Goal: Task Accomplishment & Management: Use online tool/utility

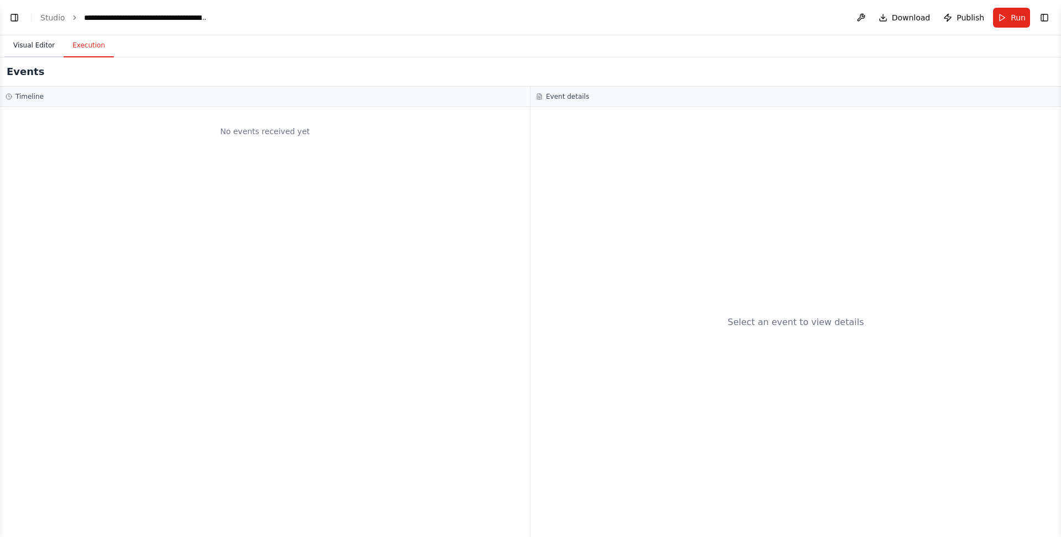
click at [37, 45] on button "Visual Editor" at bounding box center [33, 45] width 59 height 23
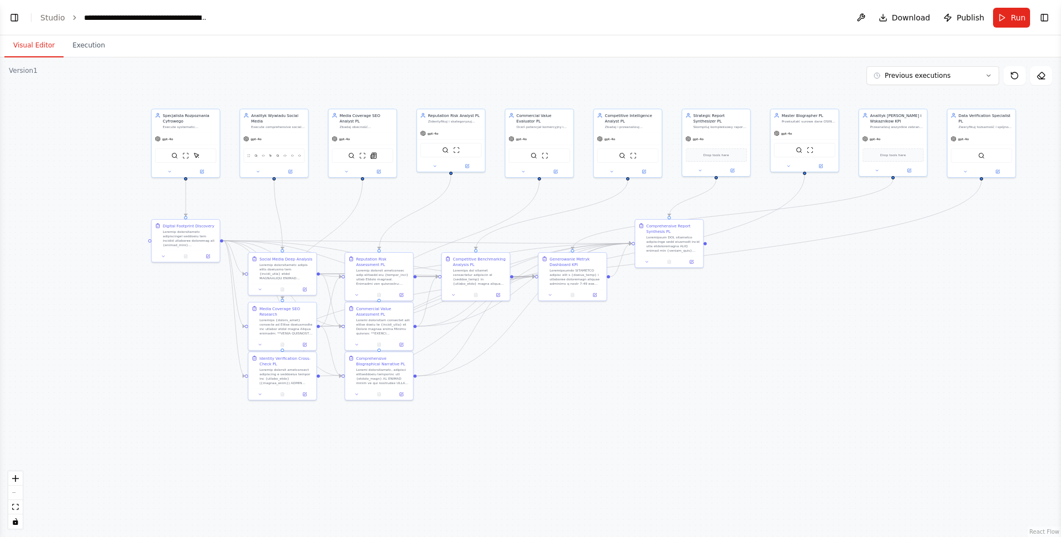
drag, startPoint x: 336, startPoint y: 331, endPoint x: 292, endPoint y: 219, distance: 121.2
click at [292, 219] on div ".deletable-edge-delete-btn { width: 20px; height: 20px; border: 0px solid #ffff…" at bounding box center [530, 297] width 1061 height 480
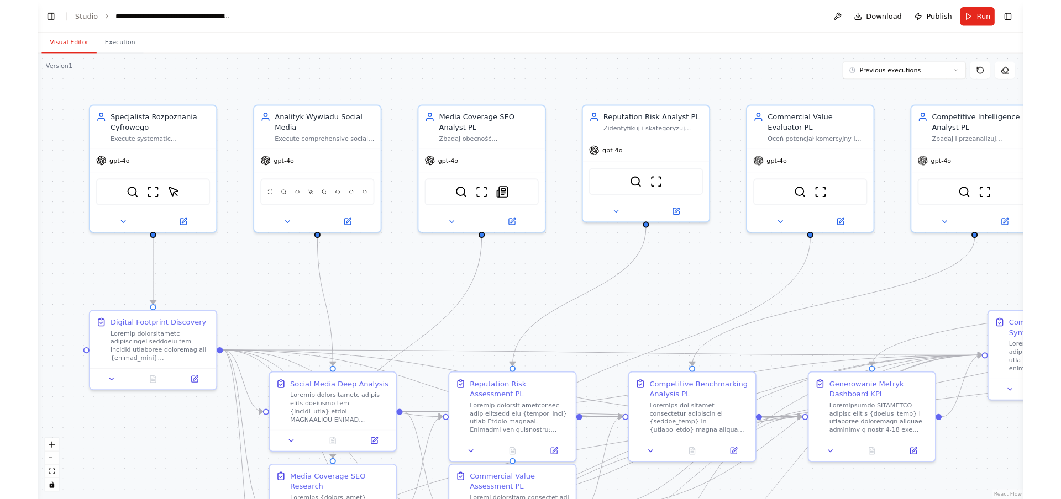
scroll to position [36838, 0]
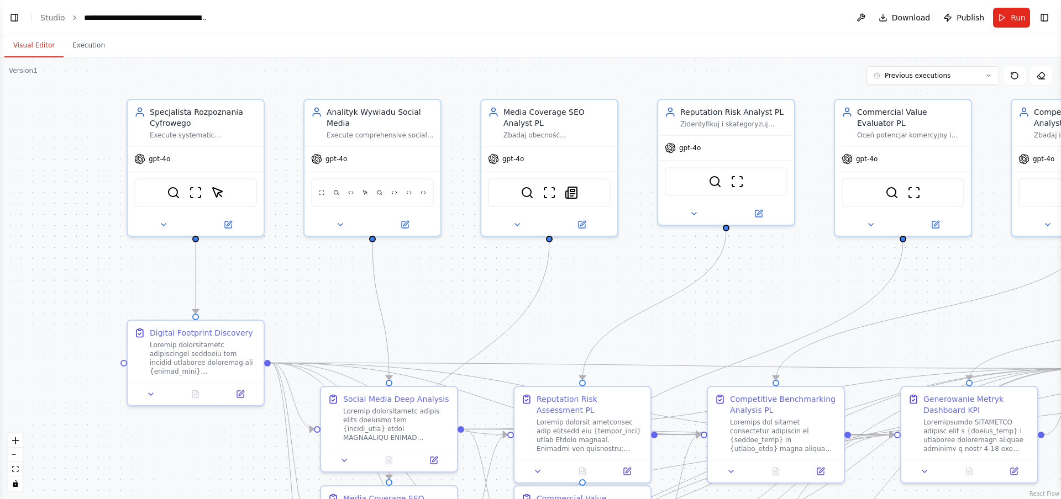
drag, startPoint x: 233, startPoint y: 95, endPoint x: 304, endPoint y: 81, distance: 72.6
click at [304, 81] on div ".deletable-edge-delete-btn { width: 20px; height: 20px; border: 0px solid #ffff…" at bounding box center [530, 278] width 1061 height 442
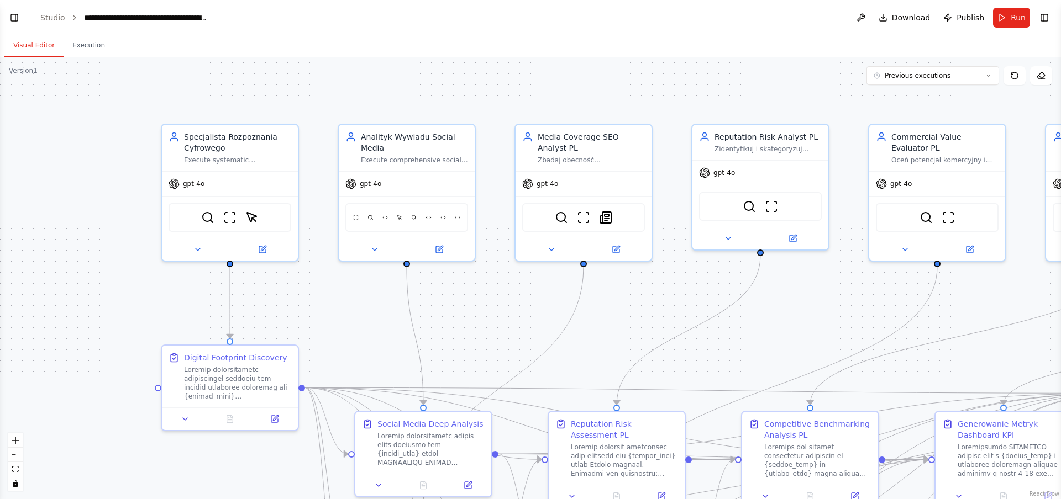
drag, startPoint x: 481, startPoint y: 291, endPoint x: 518, endPoint y: 315, distance: 43.5
click at [518, 315] on div ".deletable-edge-delete-btn { width: 20px; height: 20px; border: 0px solid #ffff…" at bounding box center [530, 278] width 1061 height 442
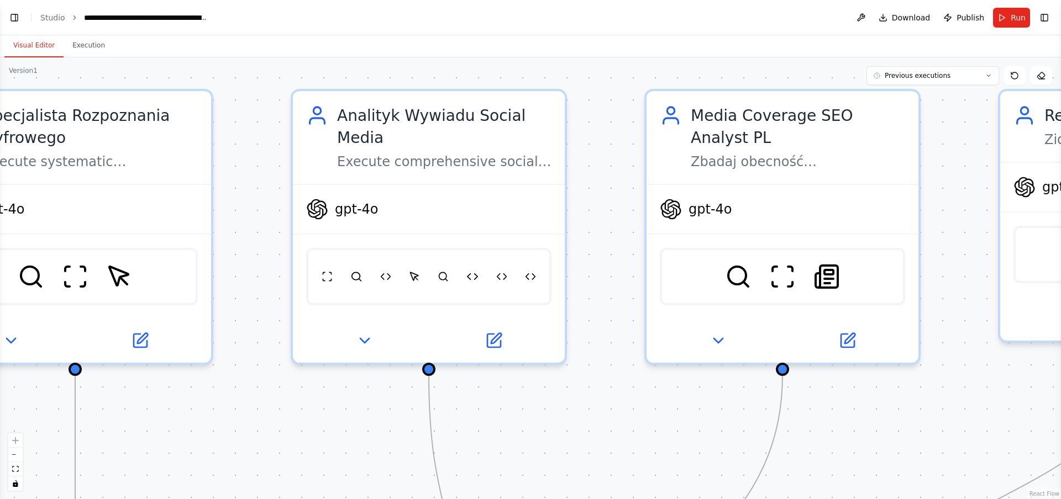
drag, startPoint x: 441, startPoint y: 212, endPoint x: 209, endPoint y: 224, distance: 232.9
click at [210, 225] on div ".deletable-edge-delete-btn { width: 20px; height: 20px; border: 0px solid #ffff…" at bounding box center [530, 278] width 1061 height 442
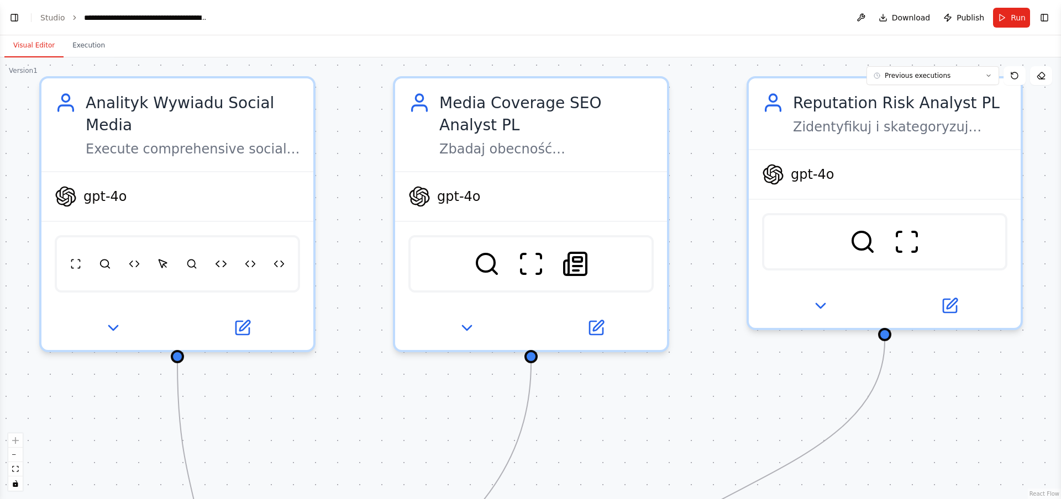
drag, startPoint x: 571, startPoint y: 194, endPoint x: 357, endPoint y: 186, distance: 213.9
click at [357, 186] on div ".deletable-edge-delete-btn { width: 20px; height: 20px; border: 0px solid #ffff…" at bounding box center [530, 278] width 1061 height 442
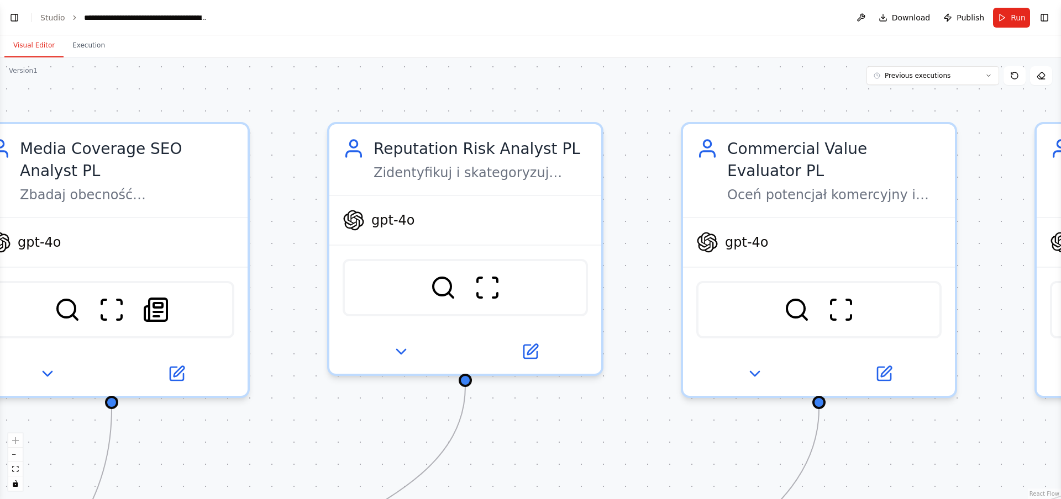
drag, startPoint x: 708, startPoint y: 156, endPoint x: 293, endPoint y: 201, distance: 417.3
click at [293, 201] on div ".deletable-edge-delete-btn { width: 20px; height: 20px; border: 0px solid #ffff…" at bounding box center [530, 278] width 1061 height 442
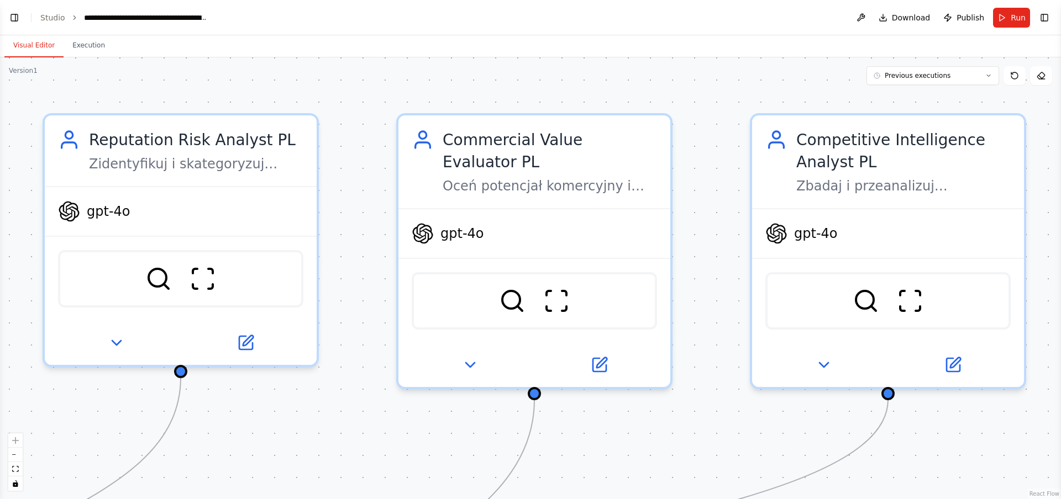
drag, startPoint x: 655, startPoint y: 167, endPoint x: 351, endPoint y: 152, distance: 304.1
click at [354, 153] on div ".deletable-edge-delete-btn { width: 20px; height: 20px; border: 0px solid #ffff…" at bounding box center [530, 278] width 1061 height 442
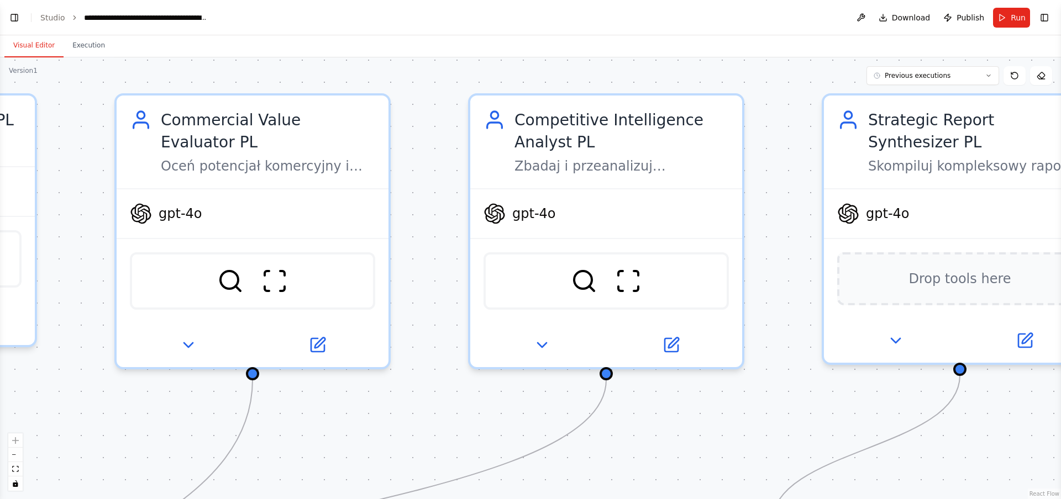
drag, startPoint x: 684, startPoint y: 177, endPoint x: 420, endPoint y: 162, distance: 265.0
click at [420, 162] on div ".deletable-edge-delete-btn { width: 20px; height: 20px; border: 0px solid #ffff…" at bounding box center [530, 278] width 1061 height 442
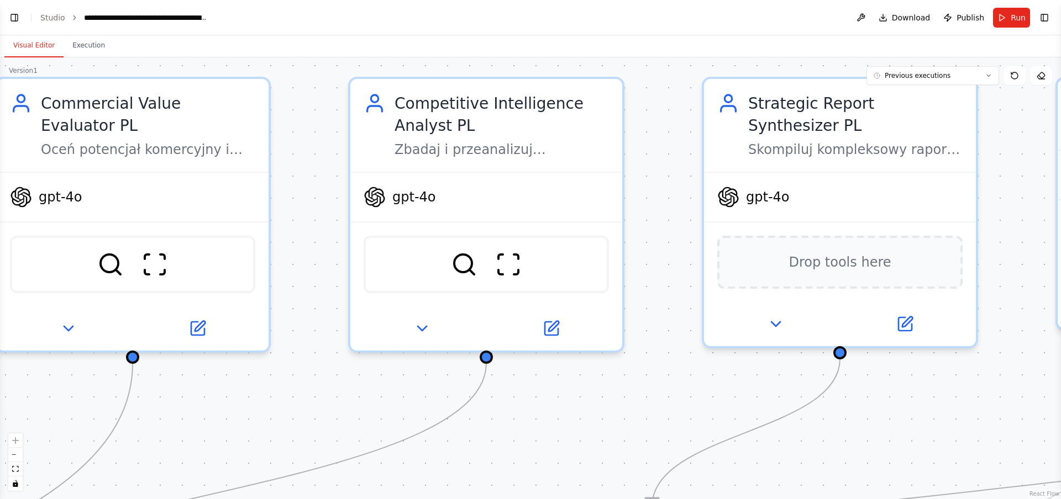
drag, startPoint x: 789, startPoint y: 174, endPoint x: 671, endPoint y: 159, distance: 119.2
click at [670, 159] on div ".deletable-edge-delete-btn { width: 20px; height: 20px; border: 0px solid #ffff…" at bounding box center [530, 278] width 1061 height 442
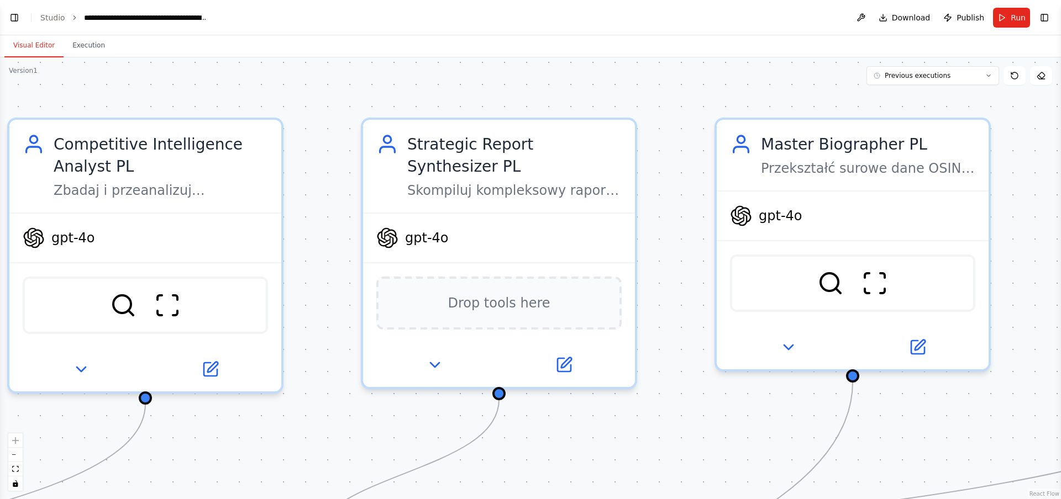
drag, startPoint x: 679, startPoint y: 173, endPoint x: 337, endPoint y: 214, distance: 343.7
click at [337, 214] on div ".deletable-edge-delete-btn { width: 20px; height: 20px; border: 0px solid #ffff…" at bounding box center [530, 278] width 1061 height 442
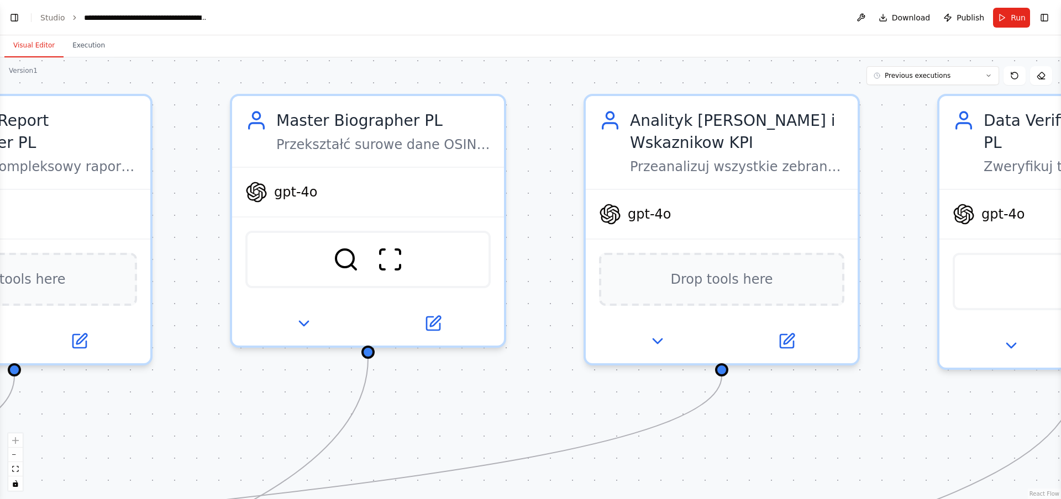
drag, startPoint x: 691, startPoint y: 163, endPoint x: 207, endPoint y: 139, distance: 484.4
click at [206, 139] on div ".deletable-edge-delete-btn { width: 20px; height: 20px; border: 0px solid #ffff…" at bounding box center [530, 278] width 1061 height 442
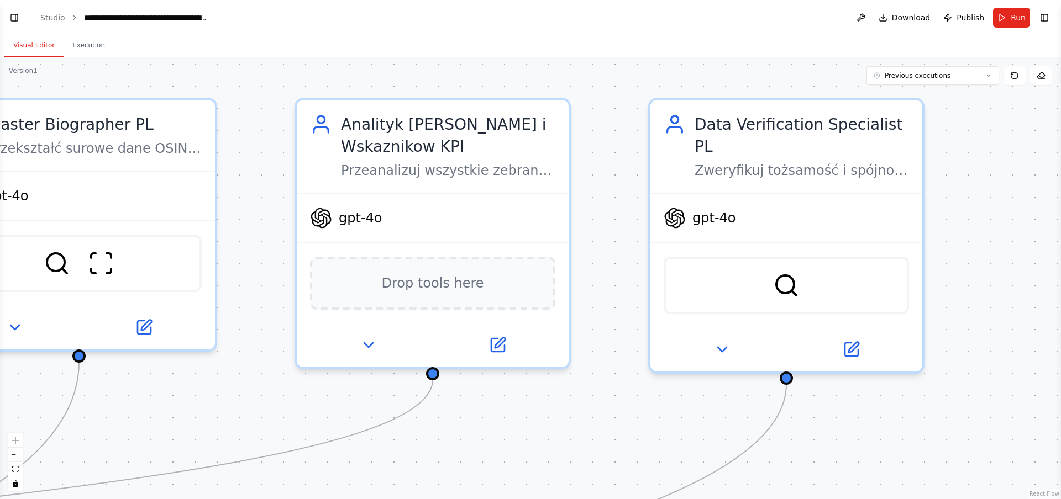
drag, startPoint x: 556, startPoint y: 157, endPoint x: 266, endPoint y: 161, distance: 290.0
click at [266, 161] on div ".deletable-edge-delete-btn { width: 20px; height: 20px; border: 0px solid #ffff…" at bounding box center [530, 278] width 1061 height 442
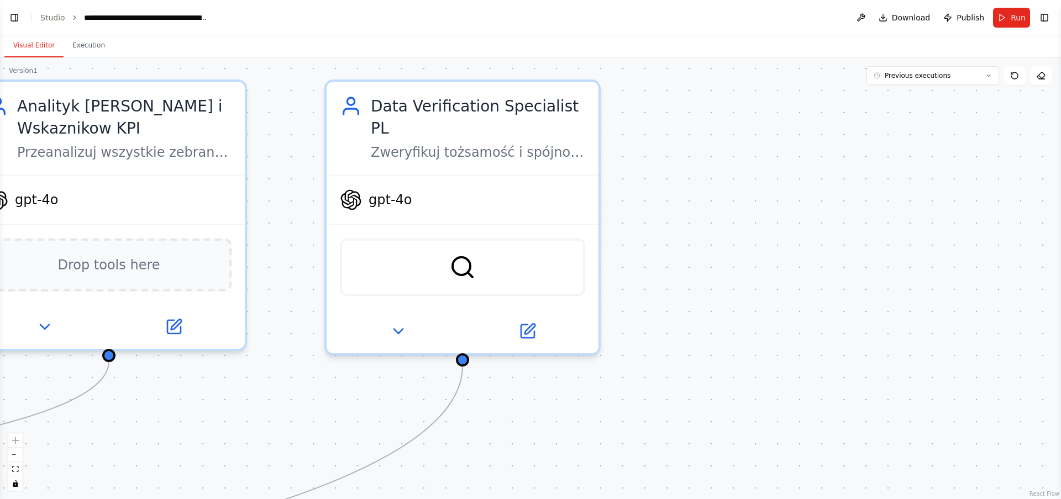
drag, startPoint x: 636, startPoint y: 173, endPoint x: 316, endPoint y: 155, distance: 320.3
click at [315, 155] on div ".deletable-edge-delete-btn { width: 20px; height: 20px; border: 0px solid #ffff…" at bounding box center [530, 278] width 1061 height 442
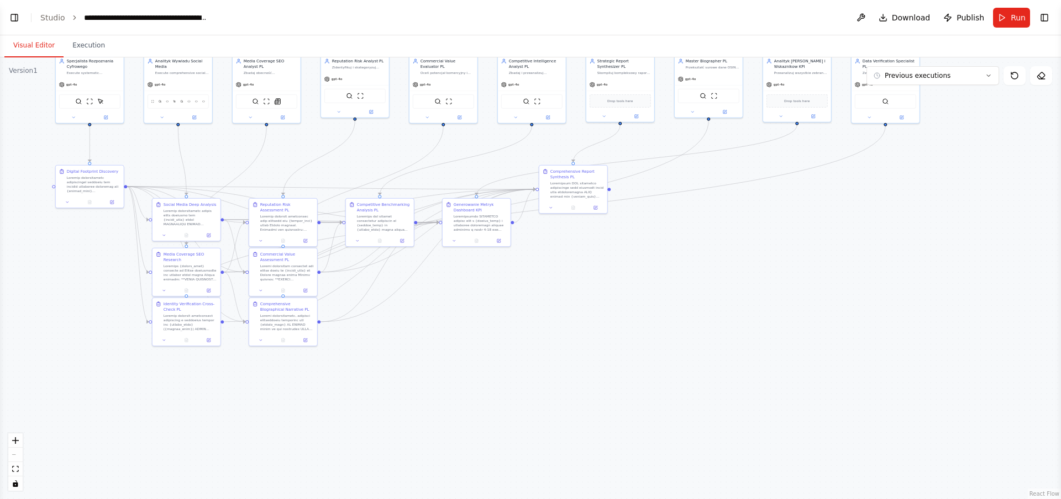
drag, startPoint x: 140, startPoint y: 308, endPoint x: 715, endPoint y: 167, distance: 592.0
click at [715, 169] on div ".deletable-edge-delete-btn { width: 20px; height: 20px; border: 0px solid #ffff…" at bounding box center [530, 278] width 1061 height 442
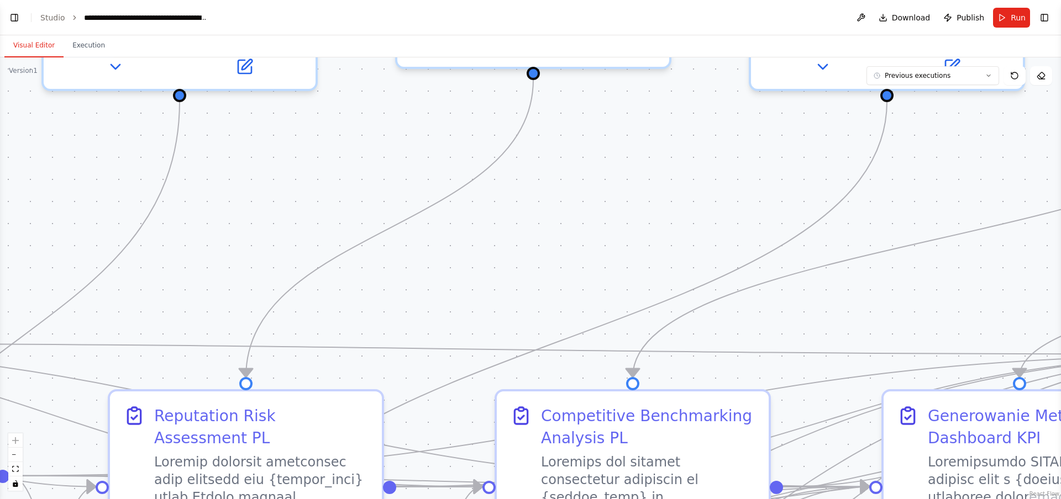
drag, startPoint x: 540, startPoint y: 78, endPoint x: 349, endPoint y: 335, distance: 319.7
click at [349, 335] on div ".deletable-edge-delete-btn { width: 20px; height: 20px; border: 0px solid #ffff…" at bounding box center [530, 278] width 1061 height 442
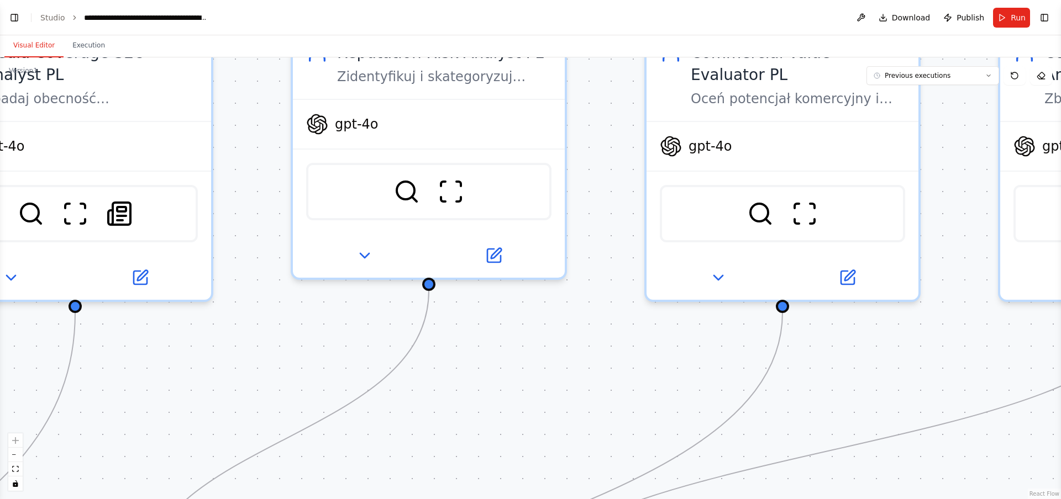
drag, startPoint x: 585, startPoint y: 221, endPoint x: 485, endPoint y: 421, distance: 224.0
click at [485, 421] on div ".deletable-edge-delete-btn { width: 20px; height: 20px; border: 0px solid #ffff…" at bounding box center [530, 278] width 1061 height 442
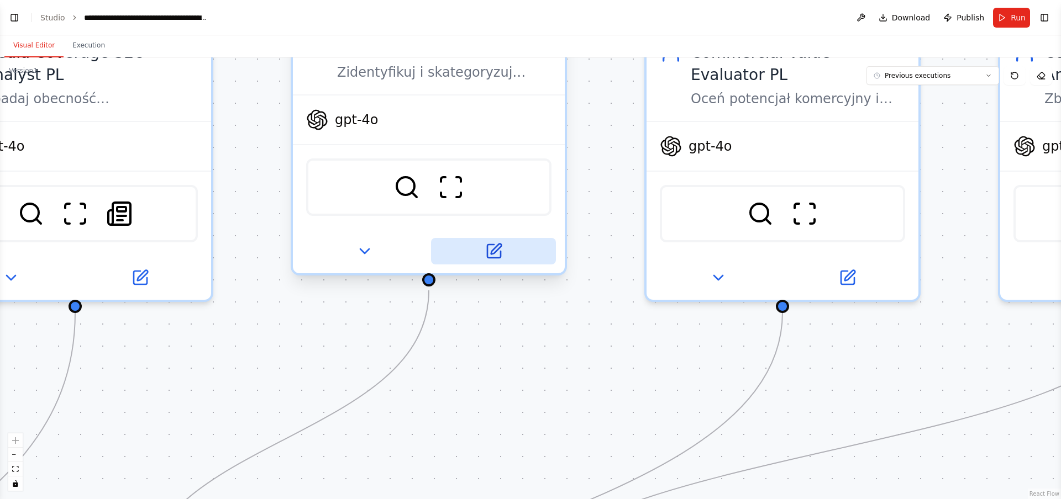
click at [499, 257] on icon at bounding box center [493, 251] width 13 height 13
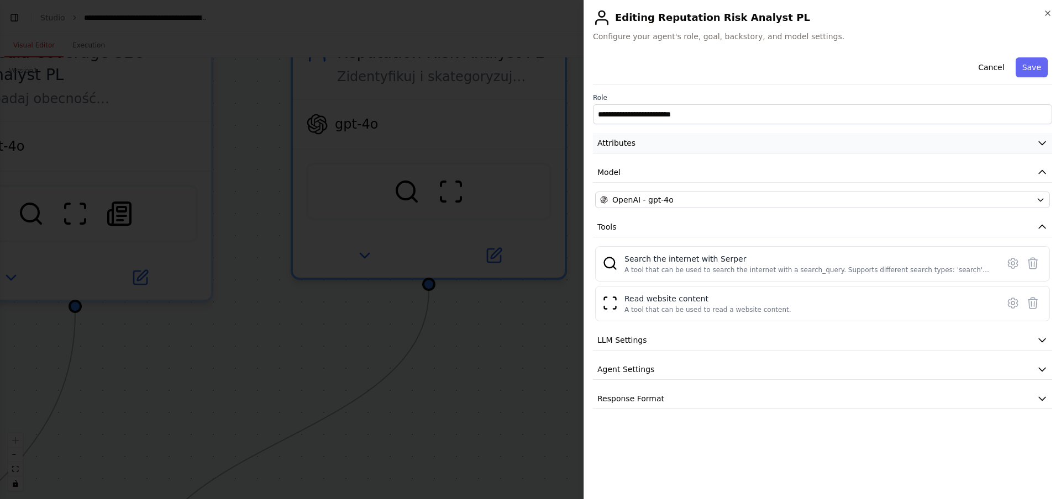
click at [635, 142] on button "Attributes" at bounding box center [822, 143] width 459 height 20
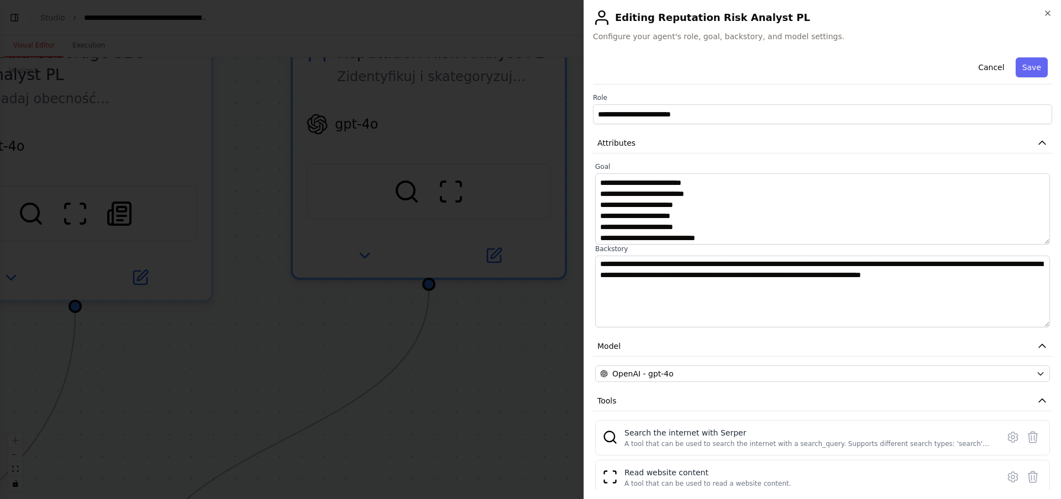
scroll to position [35, 0]
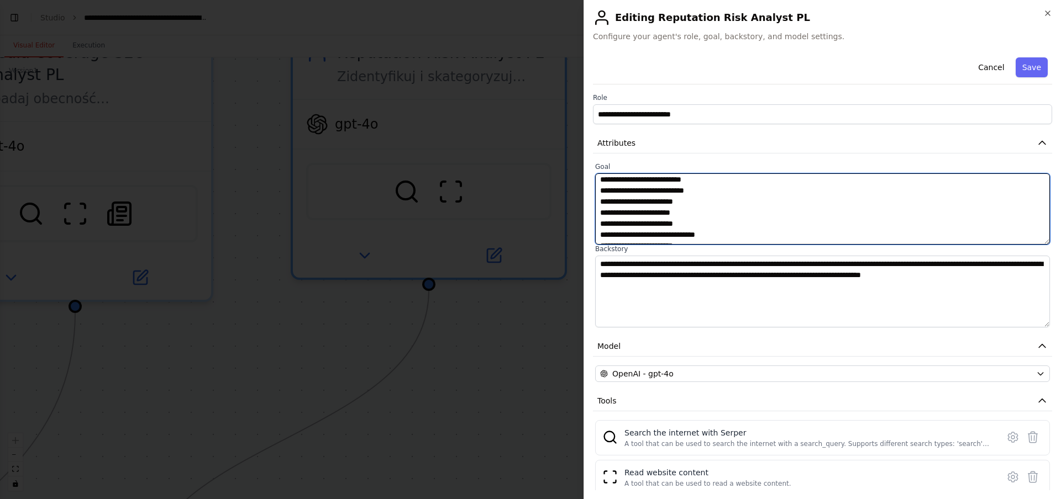
drag, startPoint x: 722, startPoint y: 219, endPoint x: 721, endPoint y: 193, distance: 26.0
click at [721, 193] on textarea "**********" at bounding box center [822, 208] width 455 height 71
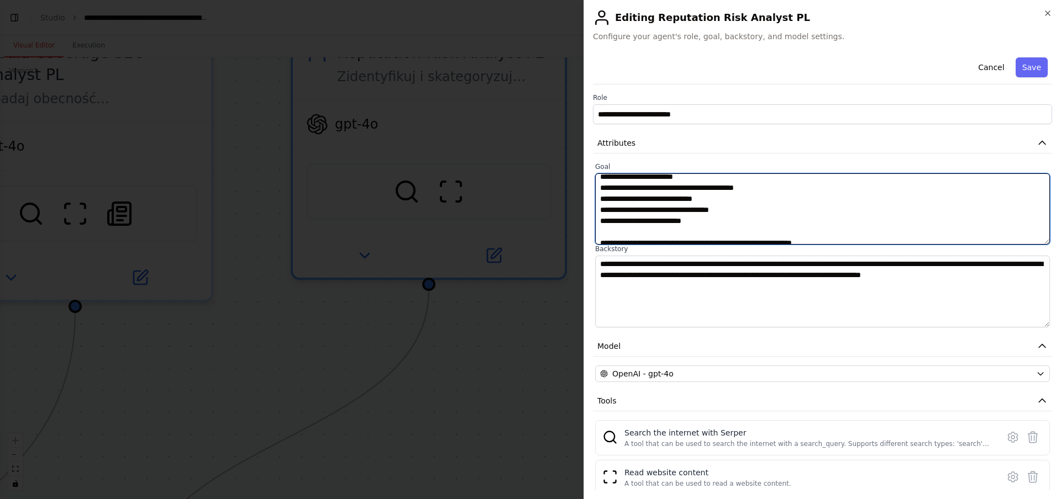
scroll to position [133, 0]
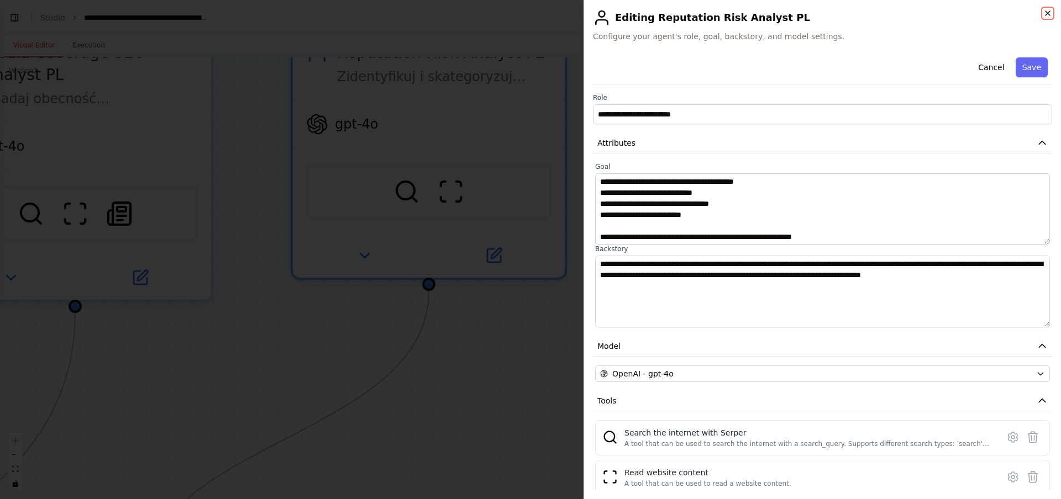
click at [1046, 11] on icon "button" at bounding box center [1047, 13] width 9 height 9
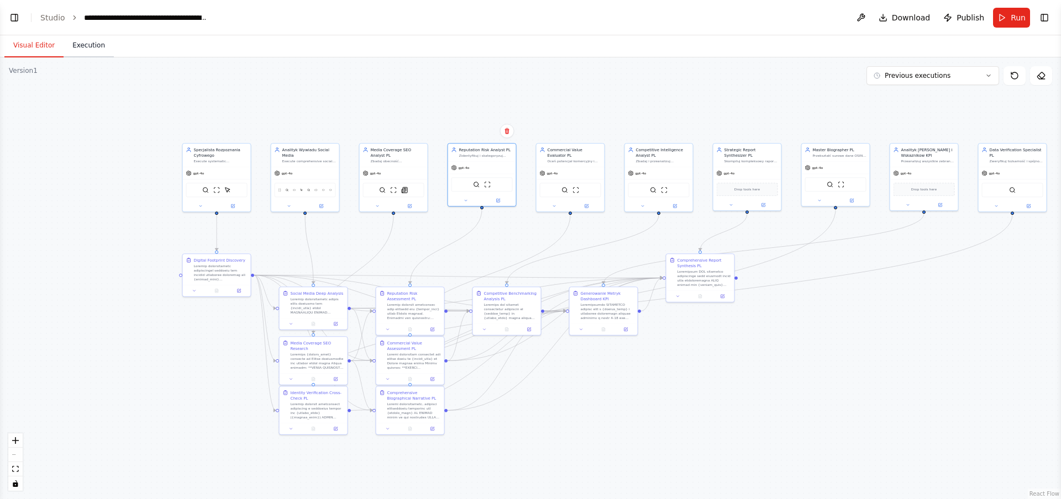
click at [83, 46] on button "Execution" at bounding box center [89, 45] width 50 height 23
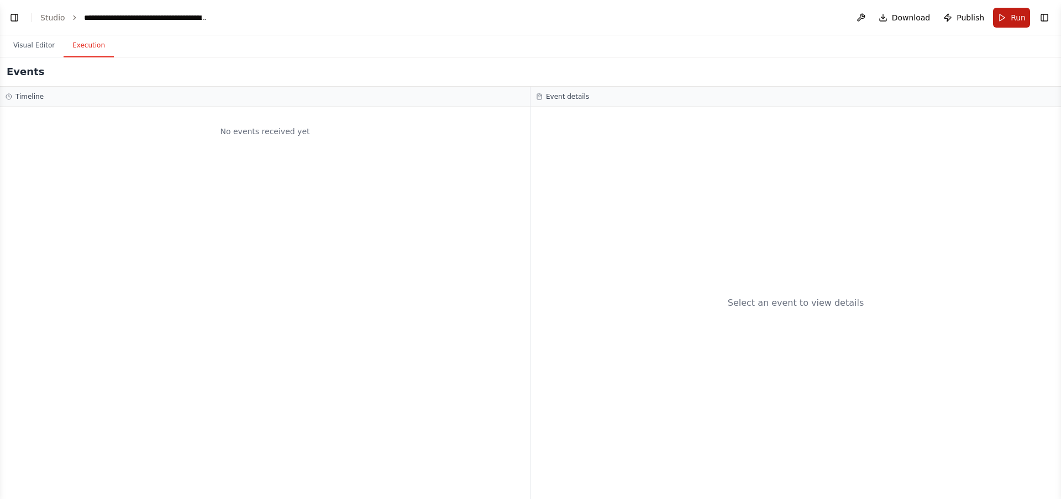
click at [1014, 13] on span "Run" at bounding box center [1017, 17] width 15 height 11
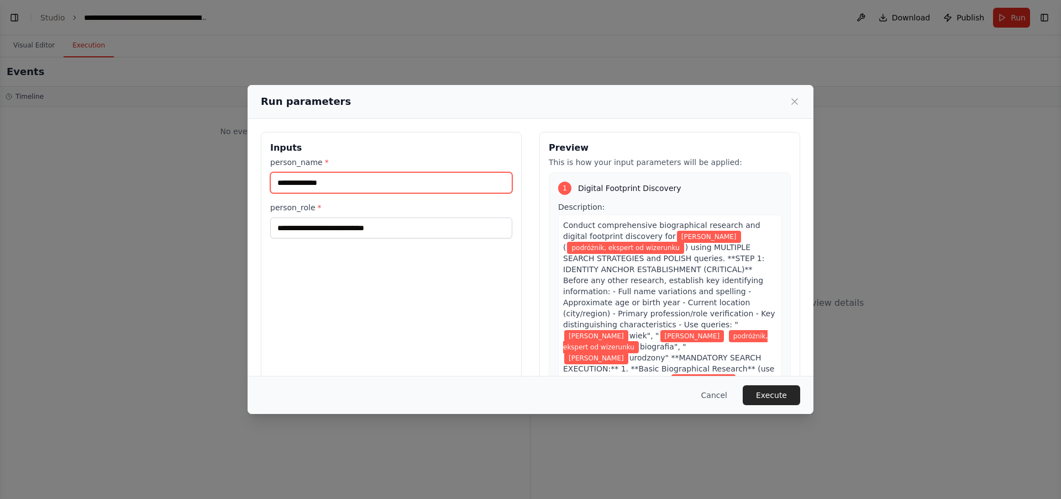
click at [344, 182] on input "**********" at bounding box center [391, 182] width 242 height 21
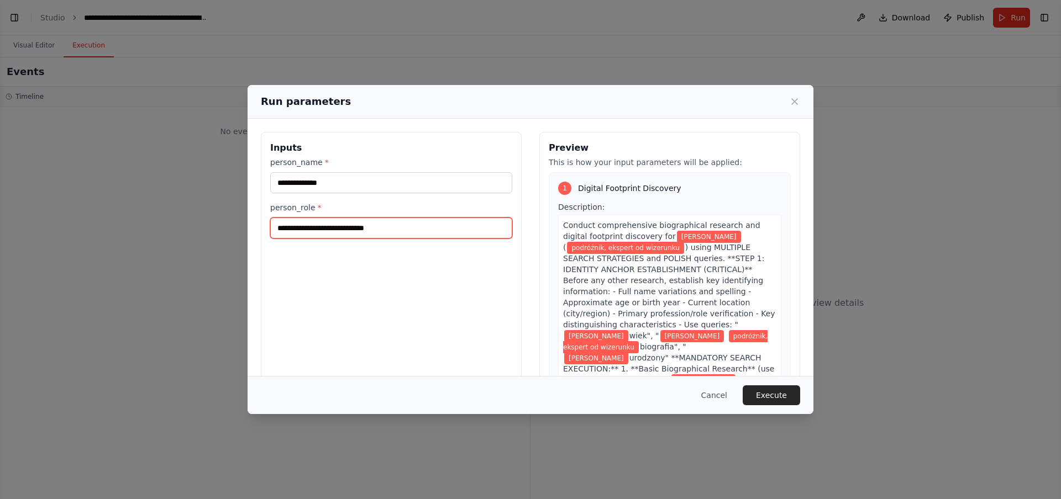
click at [407, 228] on input "**********" at bounding box center [391, 228] width 242 height 21
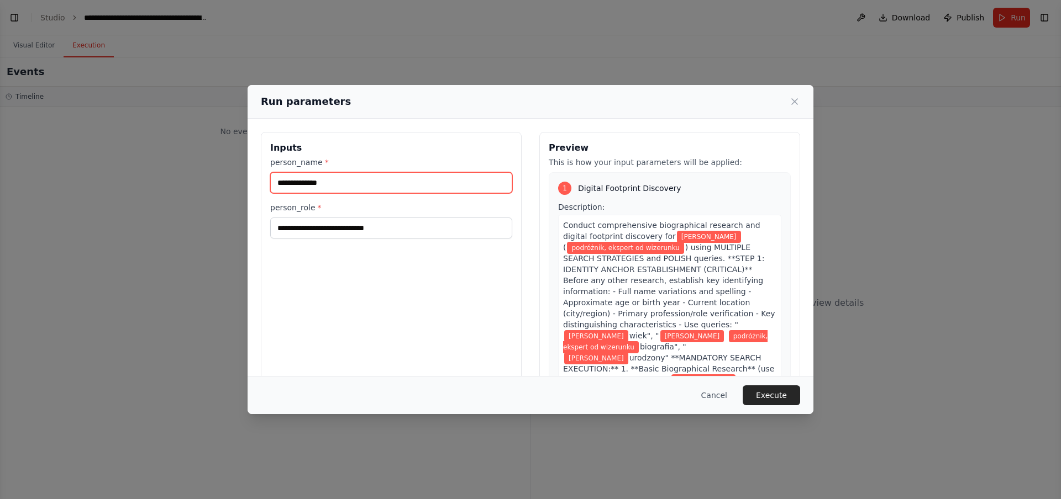
click at [309, 180] on input "**********" at bounding box center [391, 182] width 242 height 21
type input "**********"
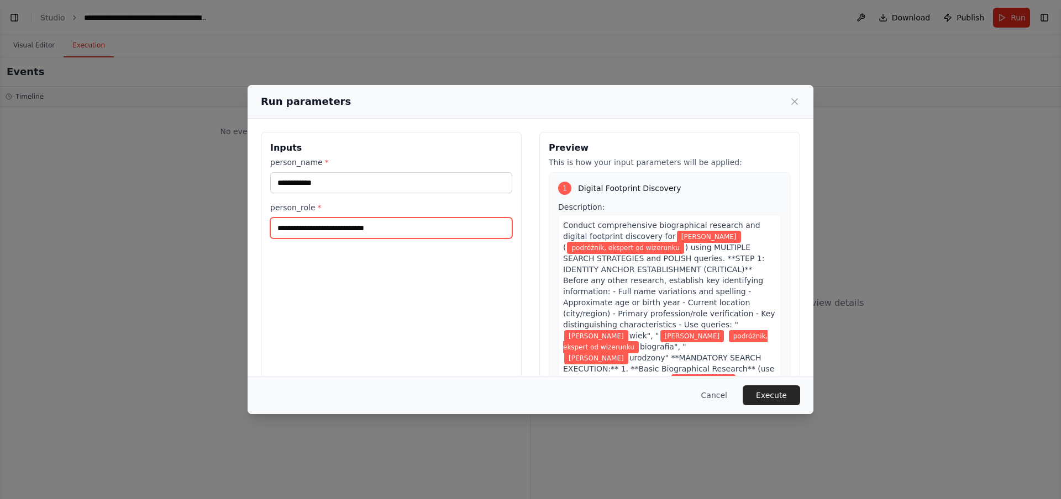
click at [332, 226] on input "**********" at bounding box center [391, 228] width 242 height 21
type input "**********"
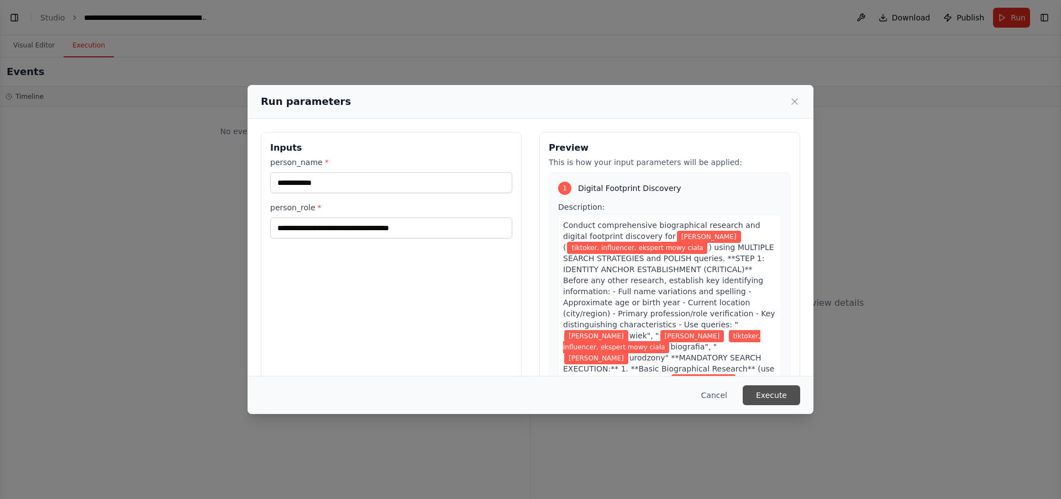
click at [766, 392] on button "Execute" at bounding box center [770, 396] width 57 height 20
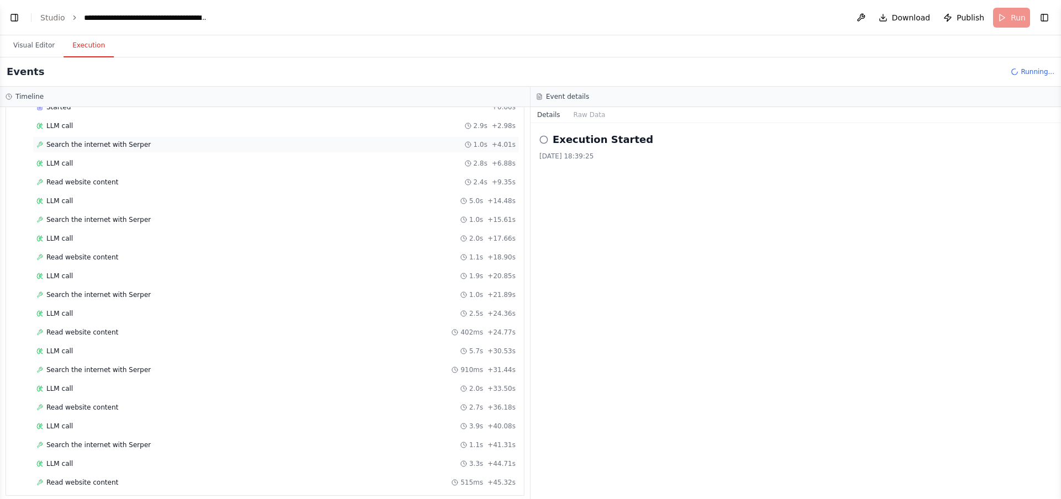
scroll to position [38, 0]
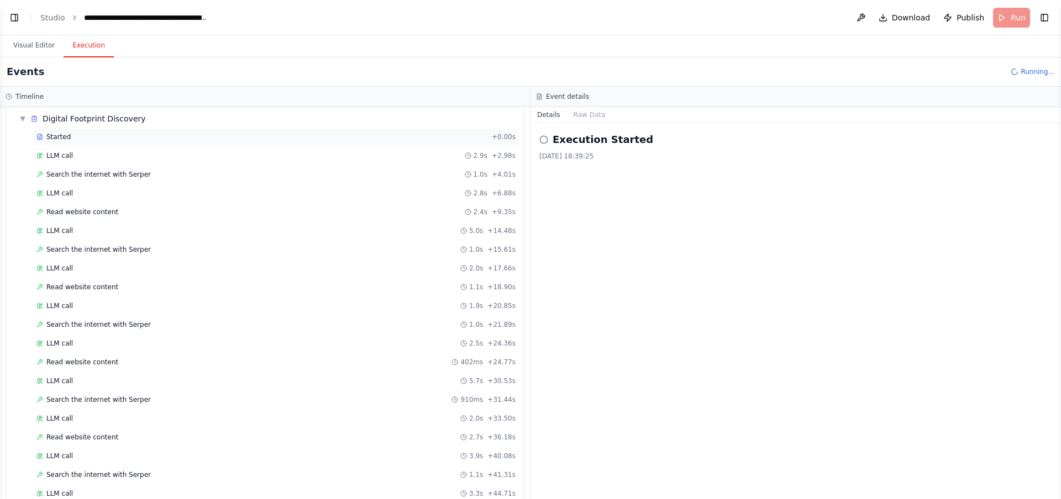
click at [80, 137] on div "Started" at bounding box center [261, 137] width 451 height 9
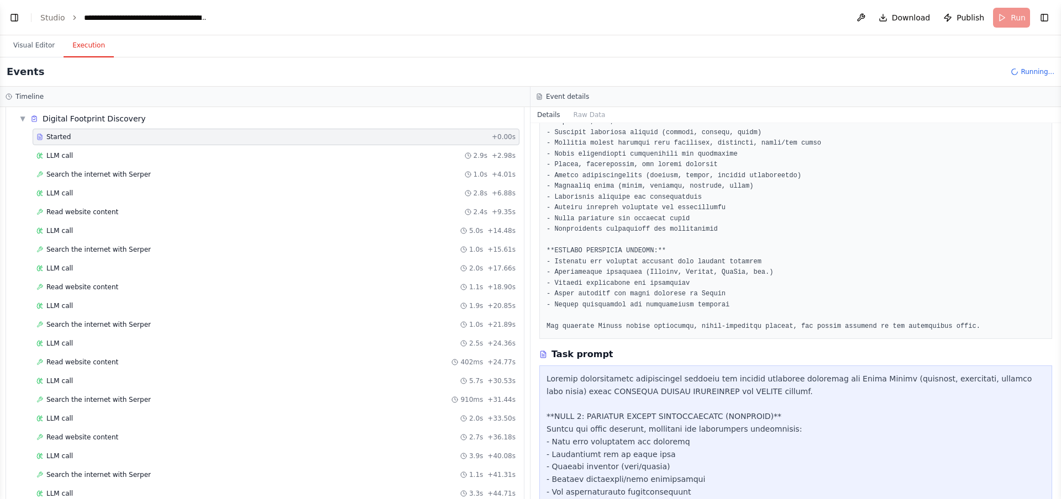
scroll to position [660, 0]
click at [72, 151] on div "LLM call 2.9s + 2.98s" at bounding box center [275, 155] width 479 height 9
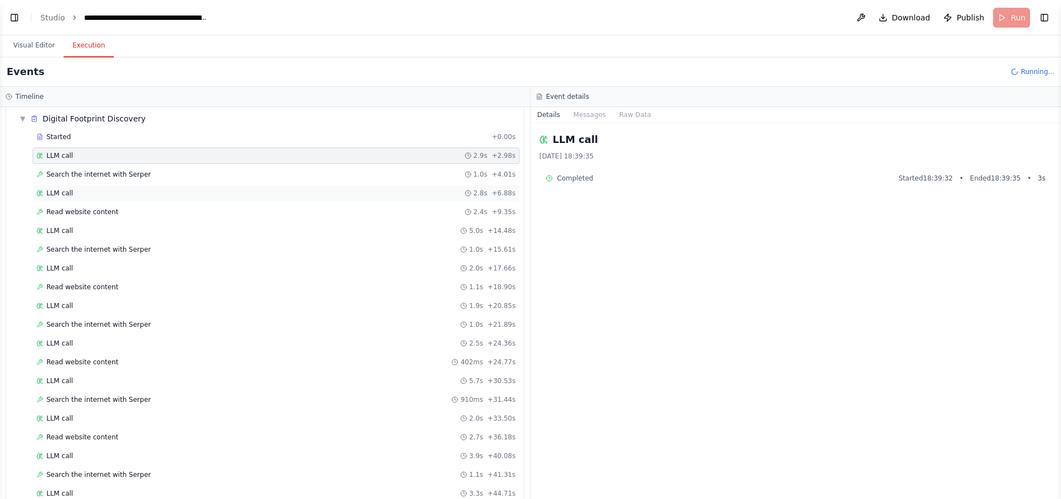
click at [70, 189] on span "LLM call" at bounding box center [59, 193] width 27 height 9
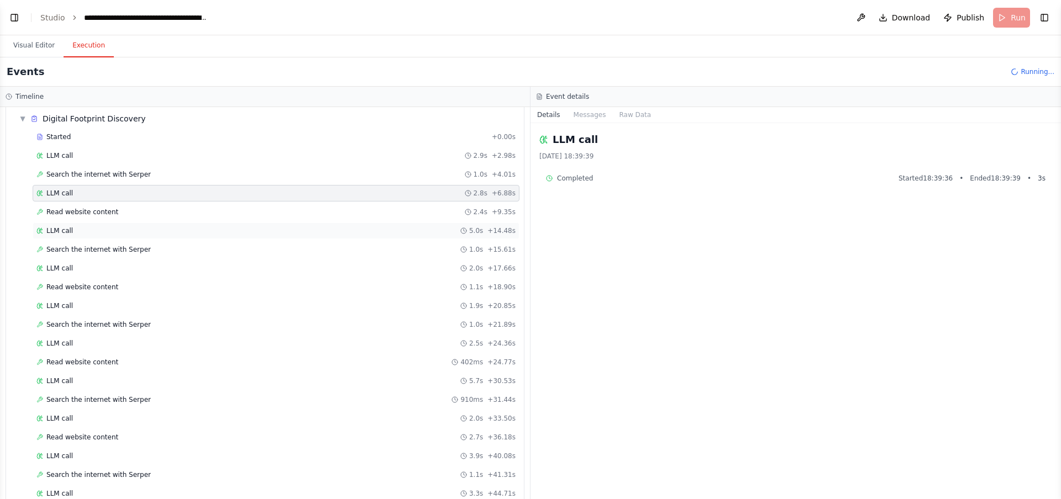
click at [74, 235] on div "LLM call 5.0s + 14.48s" at bounding box center [276, 231] width 487 height 17
click at [81, 170] on span "Search the internet with Serper" at bounding box center [98, 174] width 104 height 9
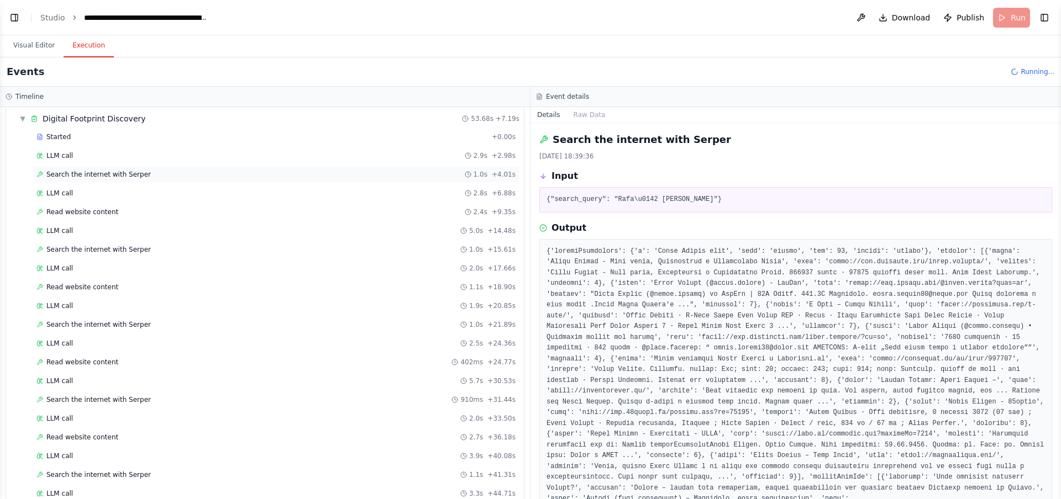
click at [115, 170] on span "Search the internet with Serper" at bounding box center [98, 174] width 104 height 9
click at [110, 210] on span "Read website content" at bounding box center [82, 212] width 72 height 9
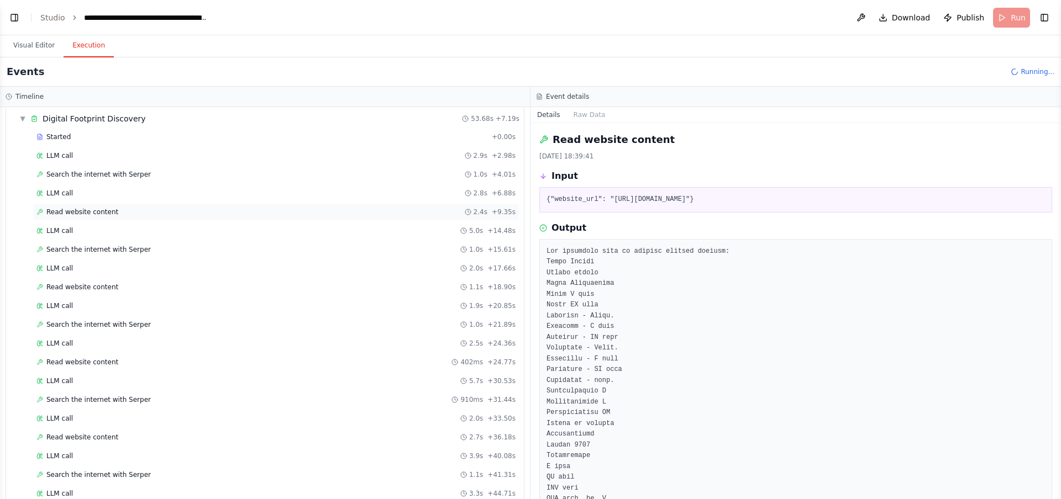
click at [84, 209] on span "Read website content" at bounding box center [82, 212] width 72 height 9
click at [82, 211] on span "Read website content" at bounding box center [82, 212] width 72 height 9
click at [88, 241] on div "Search the internet with Serper 1.0s + 15.61s" at bounding box center [276, 249] width 487 height 17
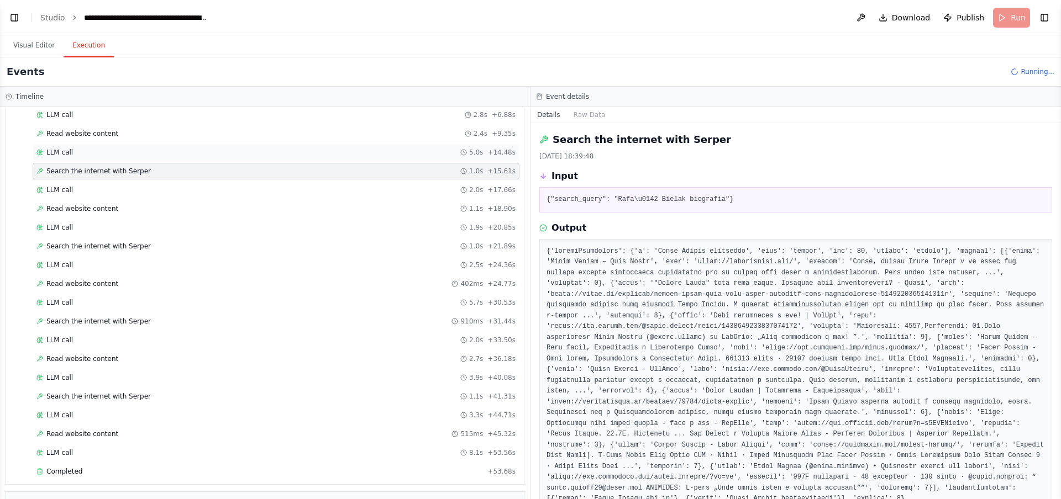
scroll to position [118, 0]
click at [62, 466] on span "Completed" at bounding box center [64, 470] width 36 height 9
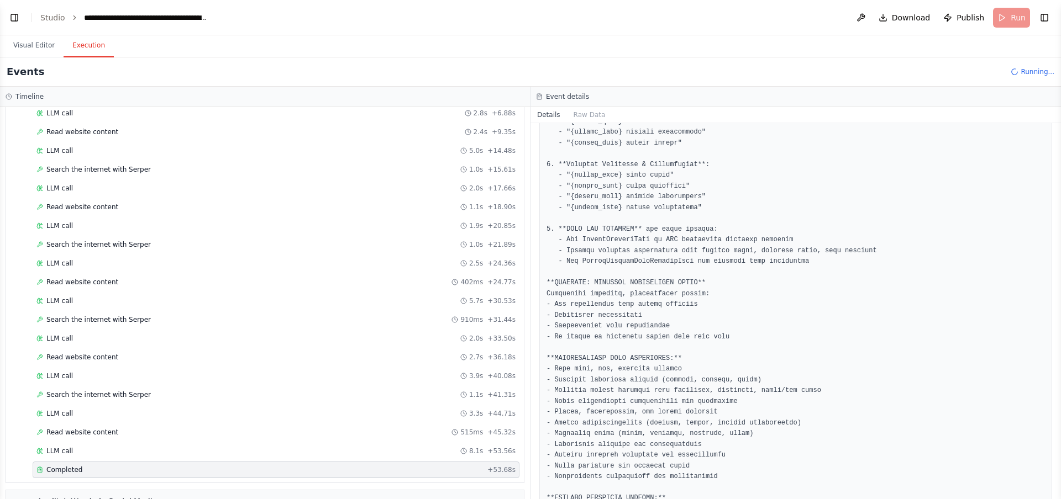
scroll to position [662, 0]
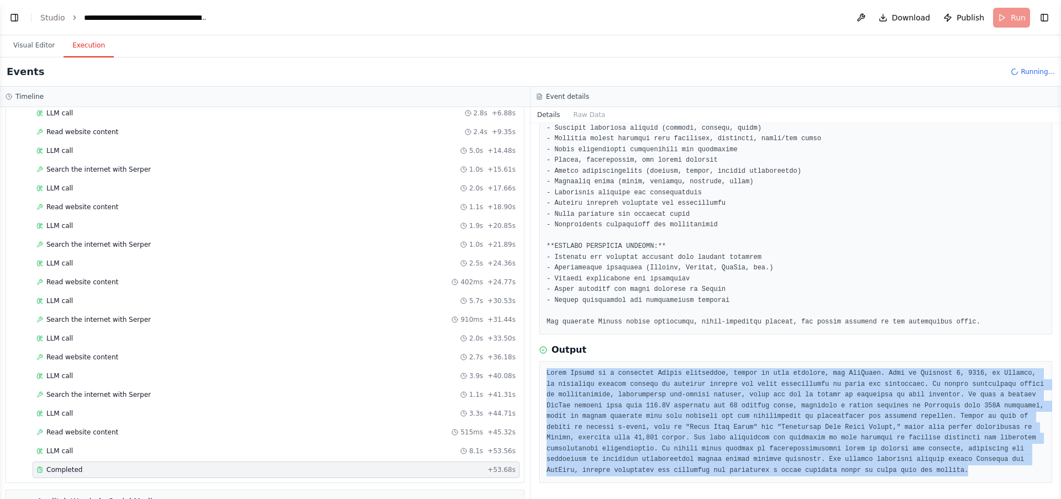
drag, startPoint x: 546, startPoint y: 371, endPoint x: 715, endPoint y: 474, distance: 198.8
click at [715, 474] on div at bounding box center [795, 422] width 513 height 122
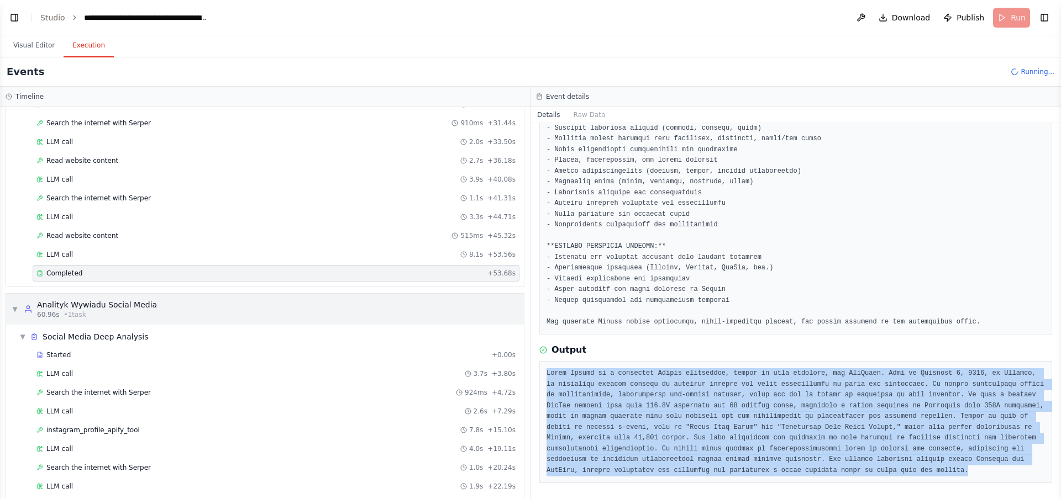
scroll to position [320, 0]
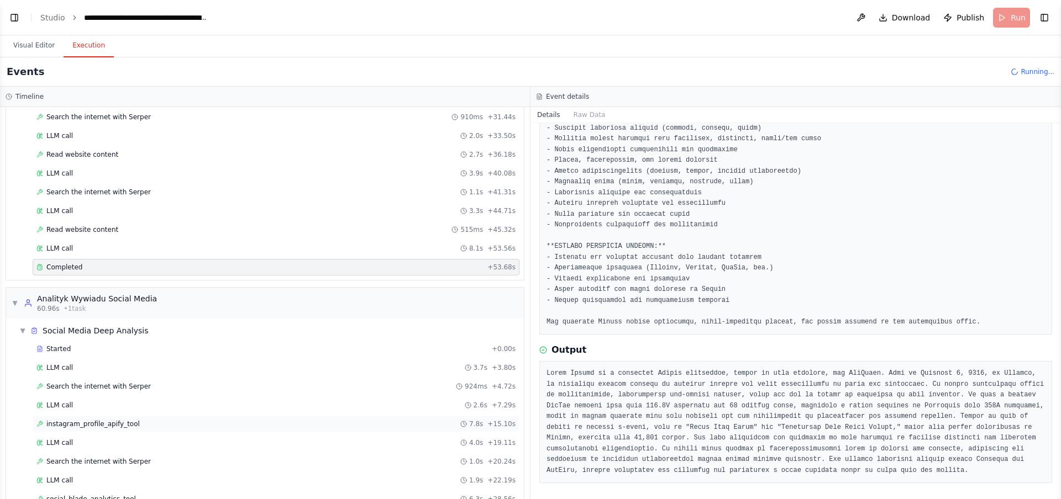
click at [82, 420] on span "instagram_profile_apify_tool" at bounding box center [92, 424] width 93 height 9
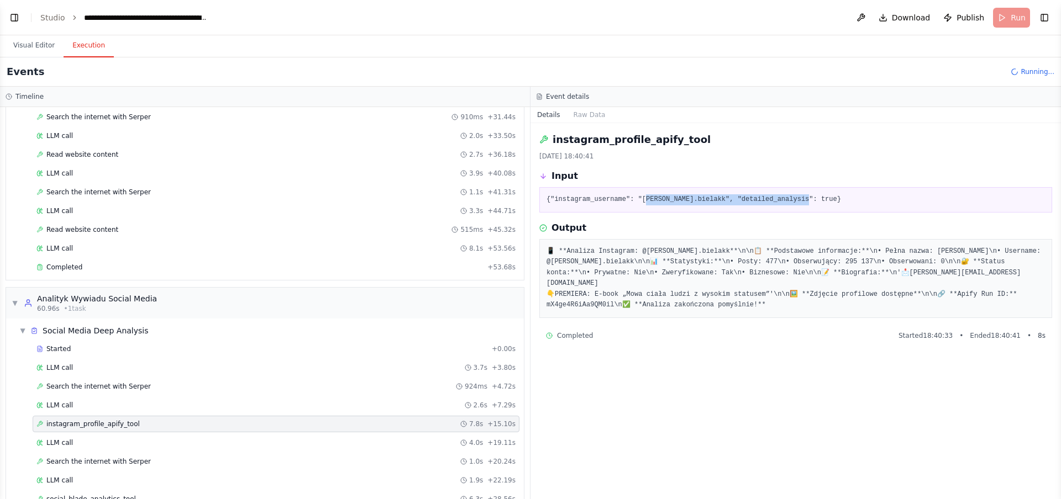
drag, startPoint x: 645, startPoint y: 200, endPoint x: 703, endPoint y: 204, distance: 58.2
click at [703, 204] on div "{"instagram_username": "rafal.bielakk", "detailed_analysis": true}" at bounding box center [795, 199] width 513 height 25
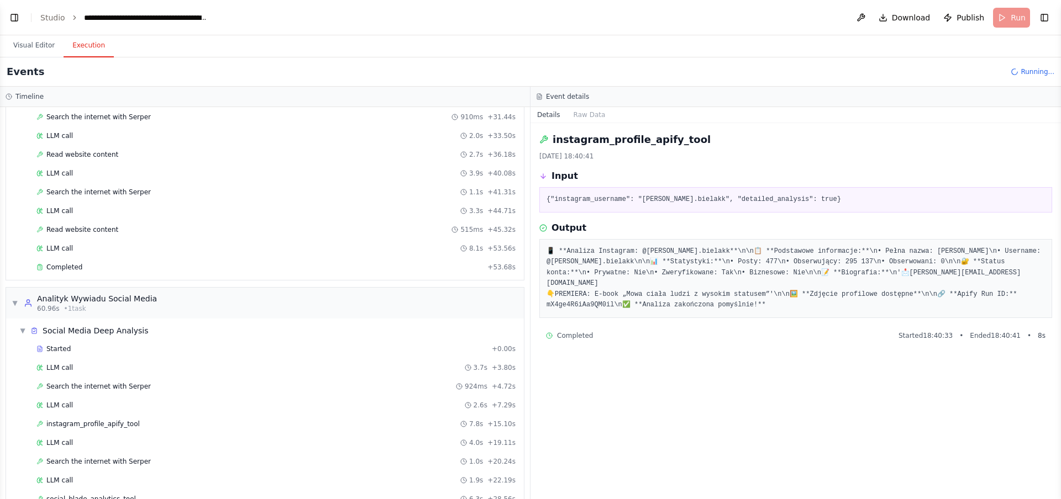
click at [741, 262] on pre "📱 **Analiza Instagram: @rafal.bielakk**\n\n📋 **Podstawowe informacje:**\n• Pełn…" at bounding box center [795, 278] width 498 height 65
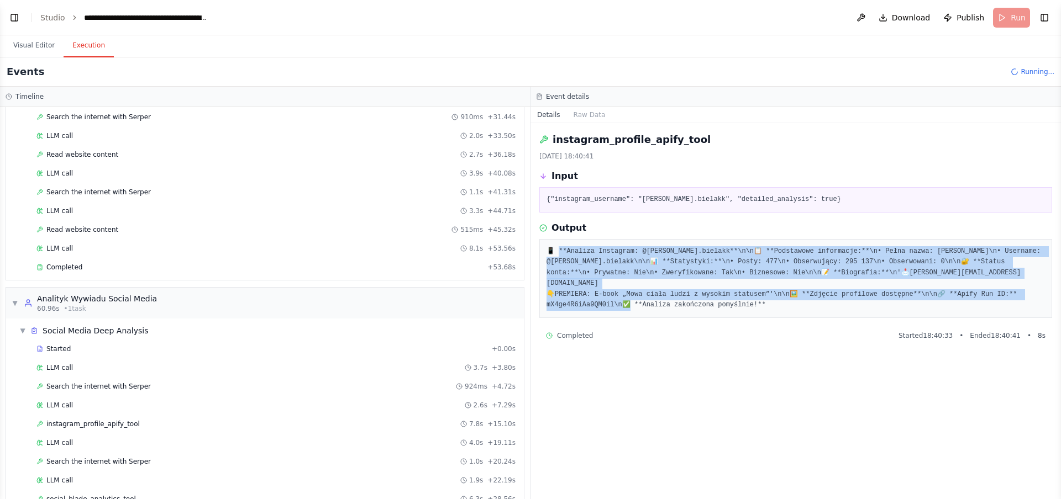
drag, startPoint x: 556, startPoint y: 249, endPoint x: 801, endPoint y: 287, distance: 247.6
click at [801, 287] on pre "📱 **Analiza Instagram: @rafal.bielakk**\n\n📋 **Podstawowe informacje:**\n• Pełn…" at bounding box center [795, 278] width 498 height 65
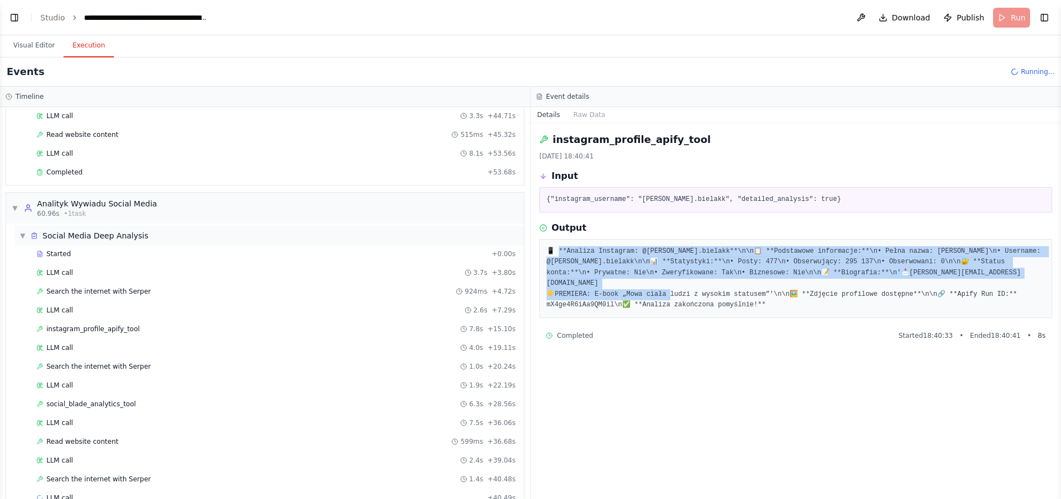
scroll to position [425, 0]
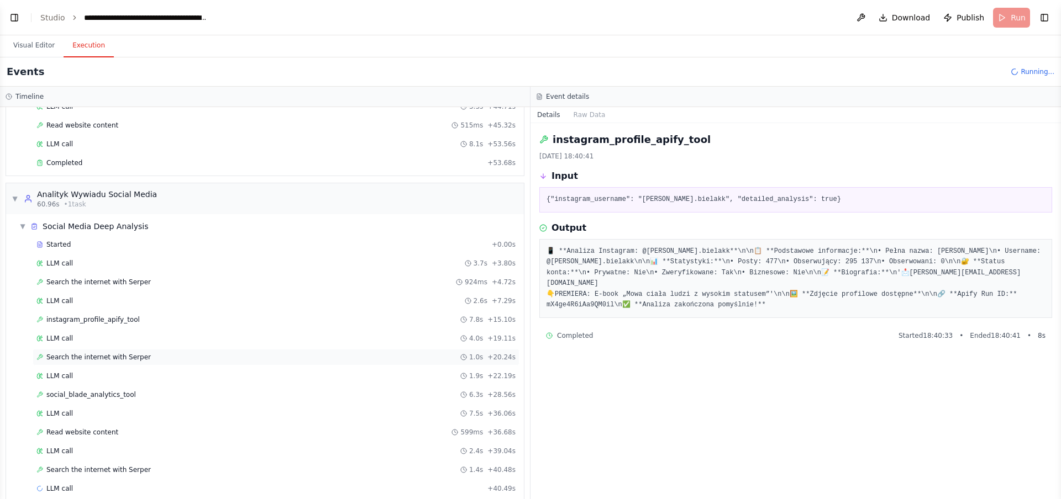
click at [91, 353] on span "Search the internet with Serper" at bounding box center [98, 357] width 104 height 9
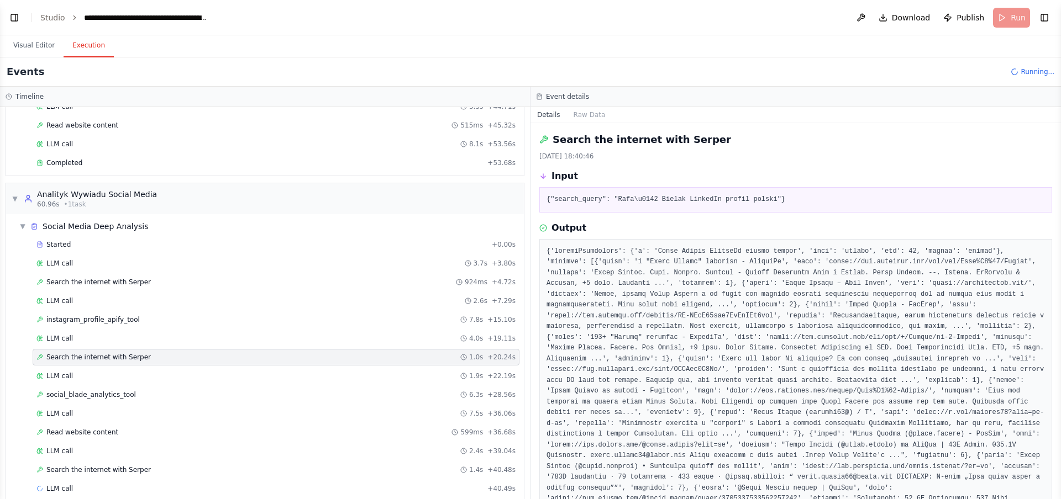
drag, startPoint x: 680, startPoint y: 199, endPoint x: 778, endPoint y: 199, distance: 98.3
click at [778, 199] on pre "{"search_query": "Rafa\u0142 Bielak LinkedIn profil polski"}" at bounding box center [795, 199] width 498 height 11
click at [67, 484] on span "LLM call" at bounding box center [59, 488] width 27 height 9
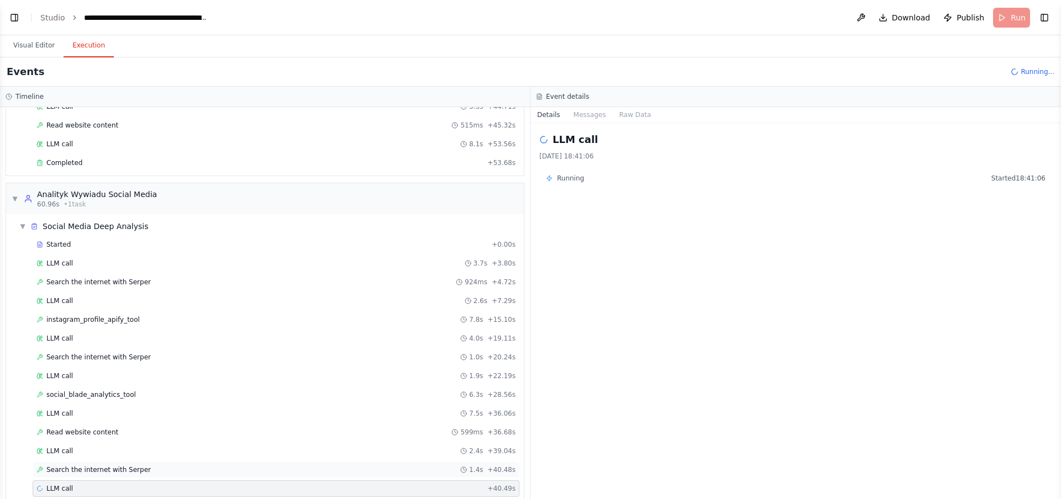
click at [70, 466] on span "Search the internet with Serper" at bounding box center [98, 470] width 104 height 9
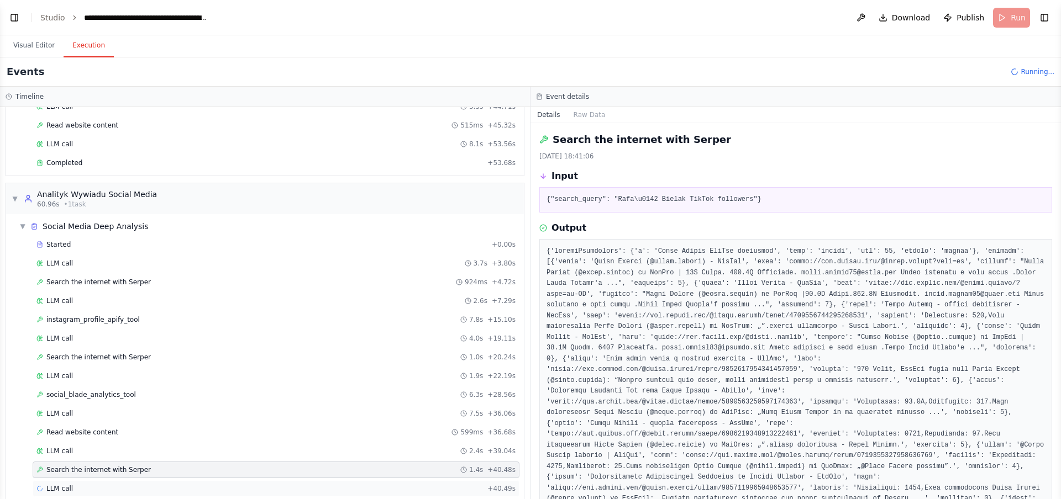
click at [61, 484] on span "LLM call" at bounding box center [59, 488] width 27 height 9
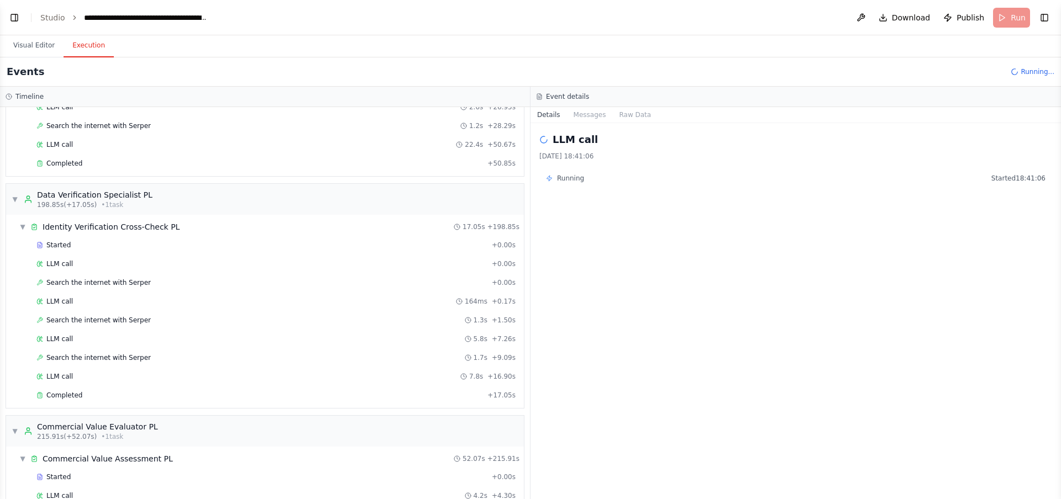
scroll to position [1116, 0]
click at [85, 389] on div "Completed" at bounding box center [259, 393] width 446 height 9
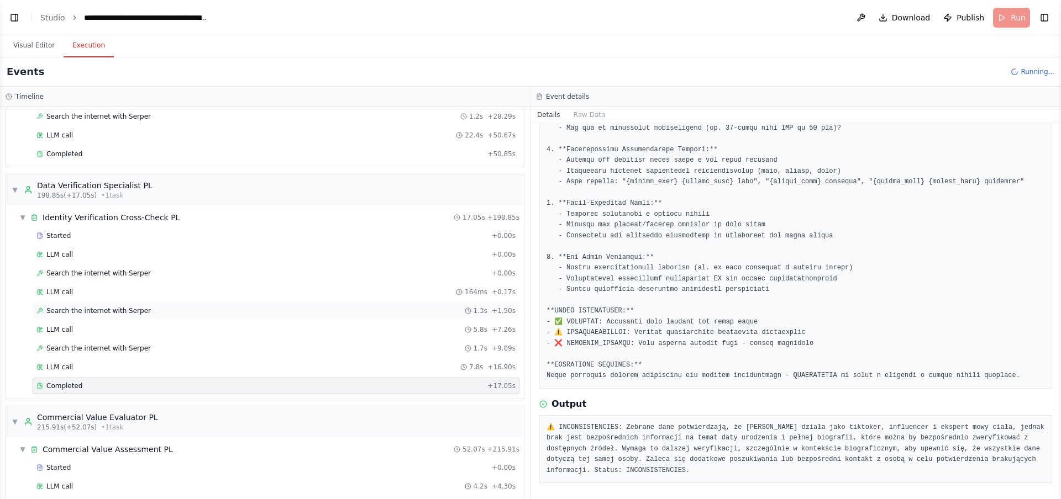
scroll to position [1129, 0]
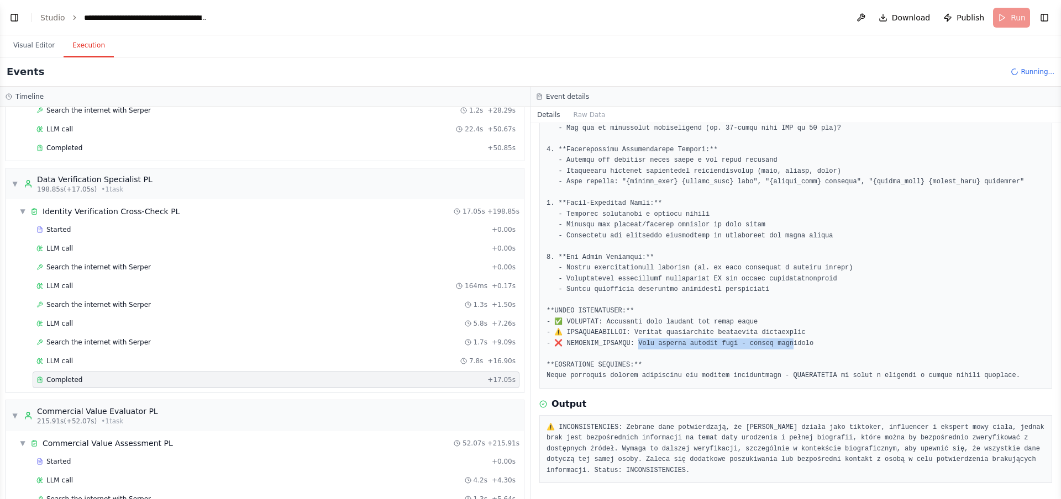
drag, startPoint x: 637, startPoint y: 343, endPoint x: 791, endPoint y: 345, distance: 153.6
click at [794, 345] on pre at bounding box center [795, 171] width 498 height 420
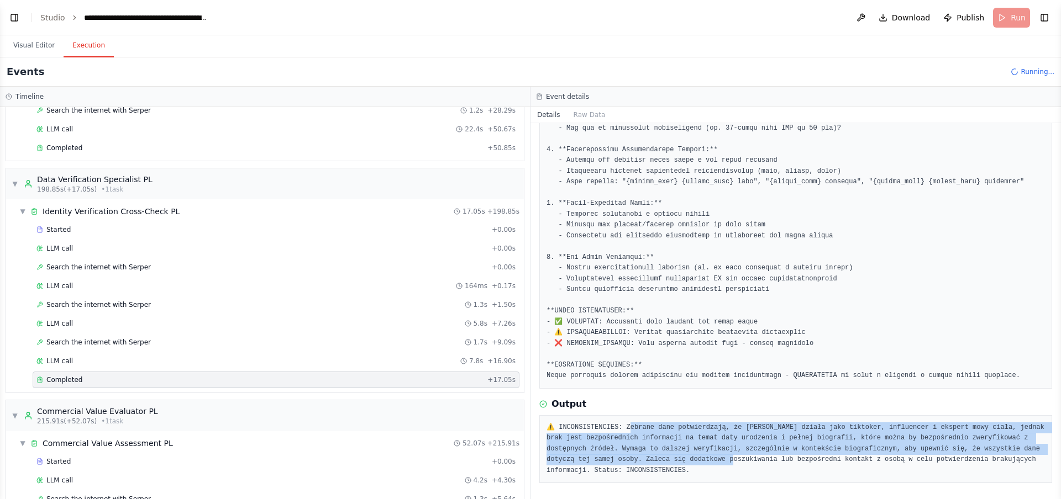
drag, startPoint x: 627, startPoint y: 427, endPoint x: 737, endPoint y: 461, distance: 114.4
click at [737, 461] on pre "⚠️ INCONSISTENCIES: Zebrane dane potwierdzają, że Rafał Bielak działa jako tikt…" at bounding box center [795, 450] width 498 height 54
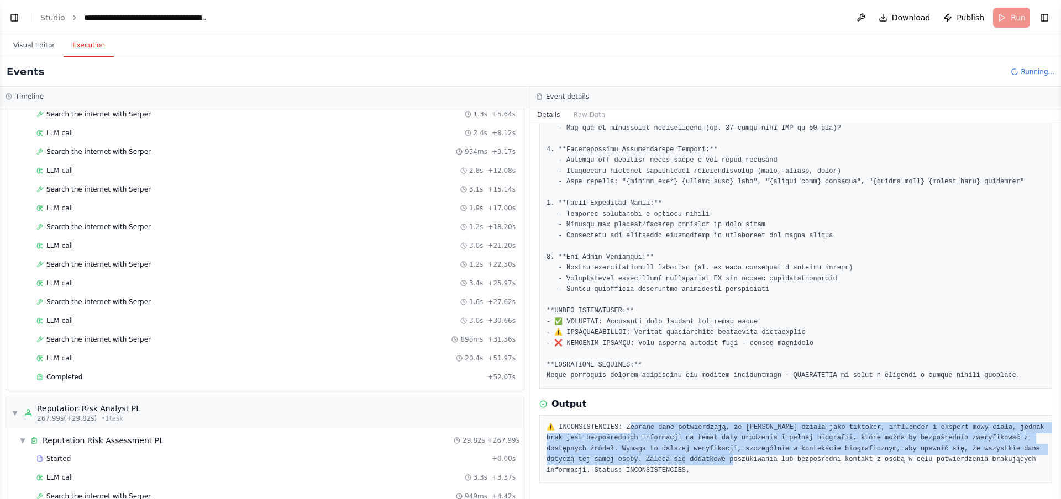
scroll to position [1516, 0]
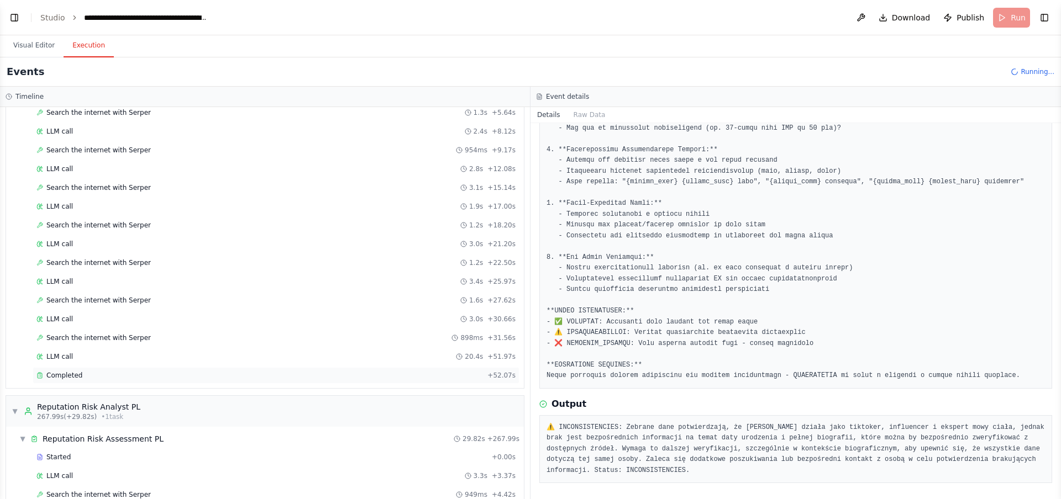
click at [73, 371] on span "Completed" at bounding box center [64, 375] width 36 height 9
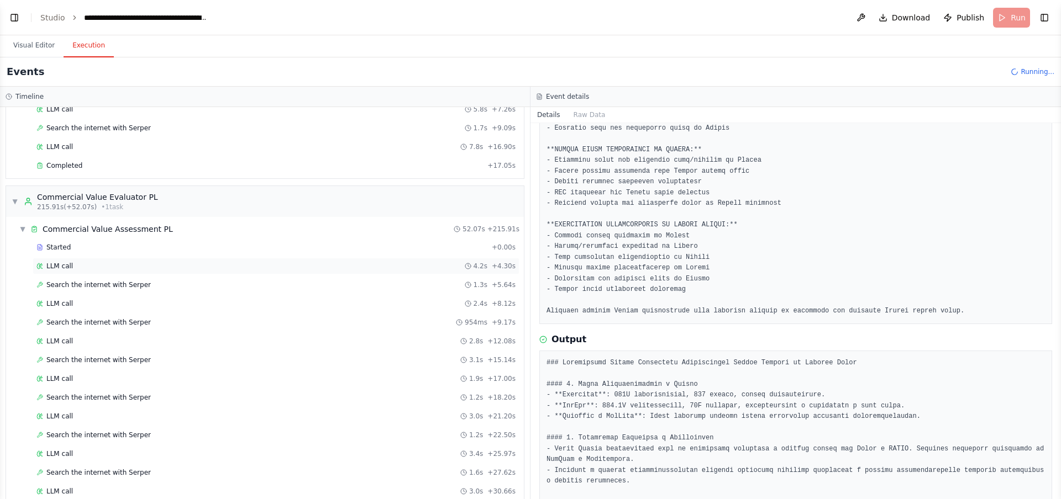
scroll to position [1339, 0]
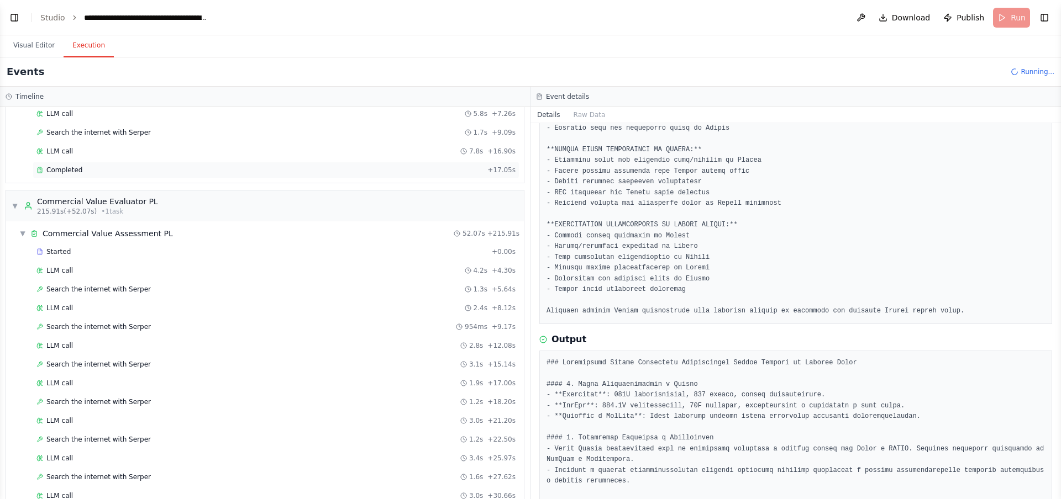
click at [83, 162] on div "Completed + 17.05s" at bounding box center [276, 170] width 487 height 17
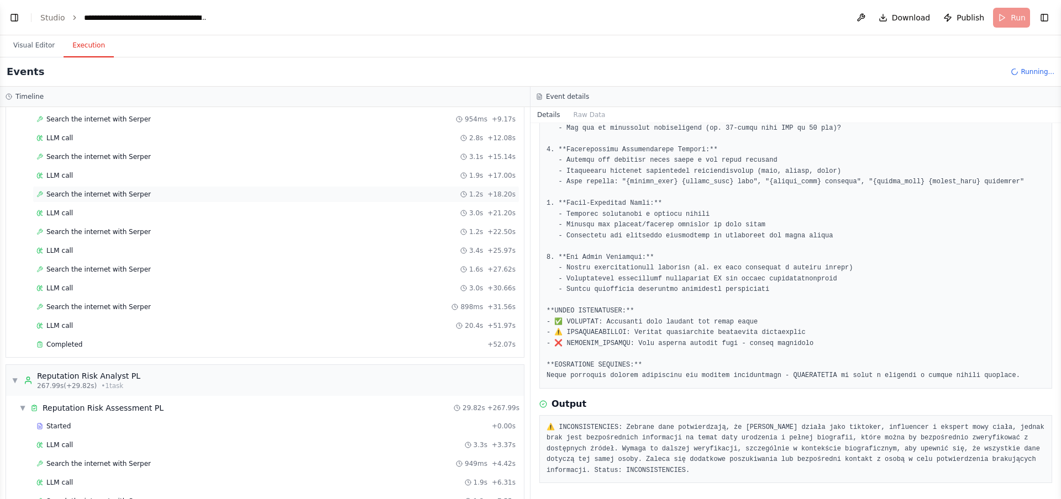
scroll to position [1557, 0]
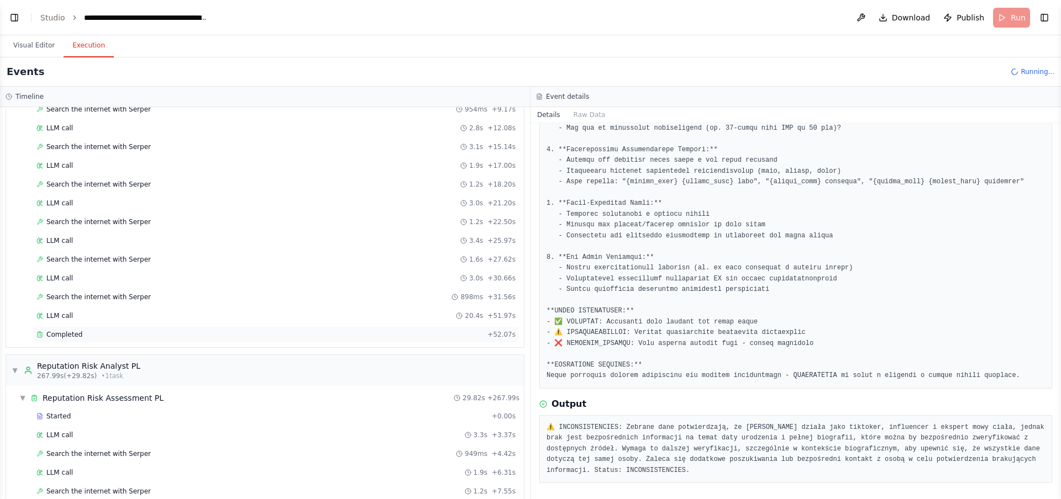
click at [71, 330] on span "Completed" at bounding box center [64, 334] width 36 height 9
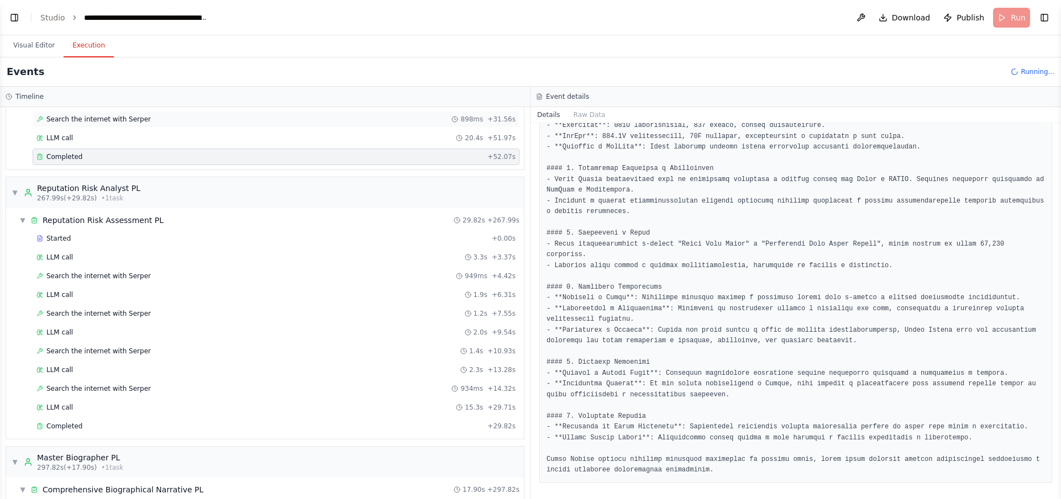
scroll to position [1737, 0]
click at [77, 416] on div "Completed + 29.82s" at bounding box center [276, 424] width 487 height 17
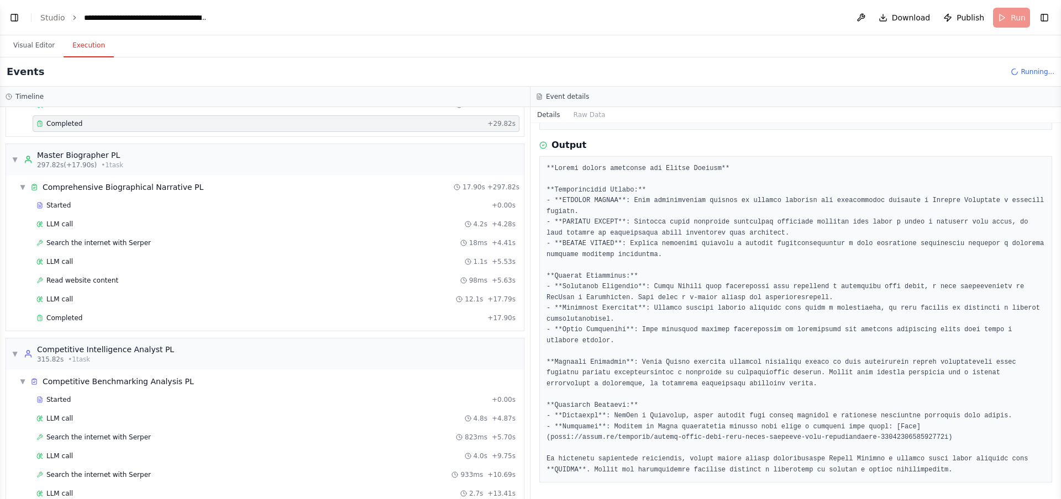
scroll to position [2053, 0]
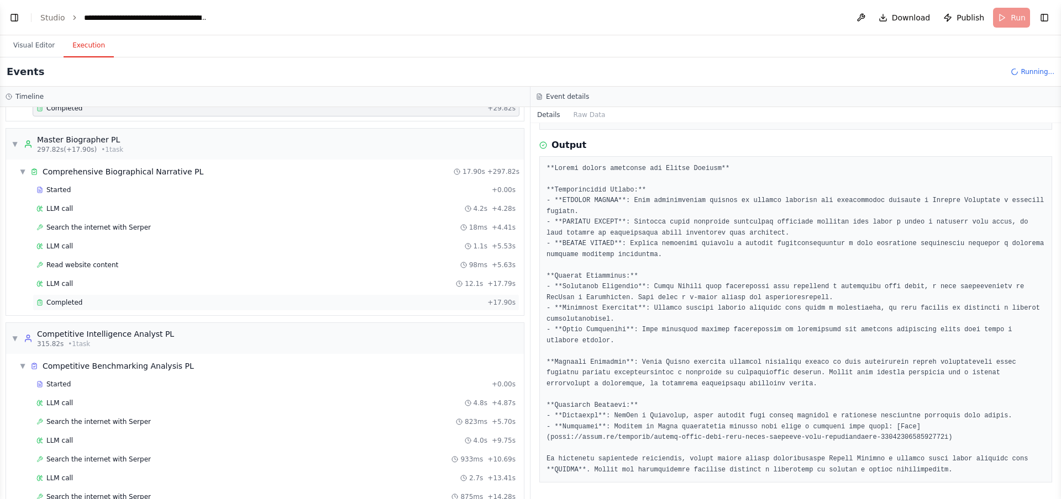
click at [68, 298] on span "Completed" at bounding box center [64, 302] width 36 height 9
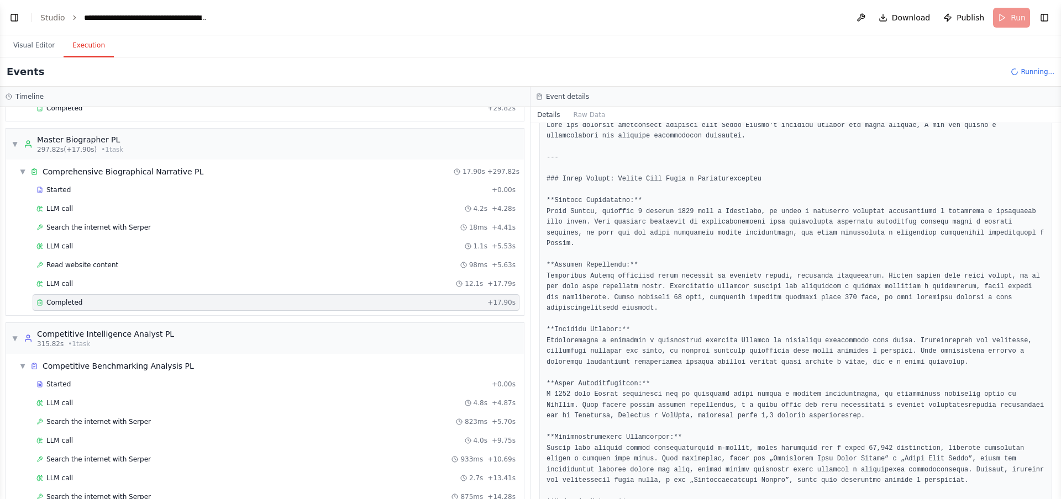
scroll to position [414, 0]
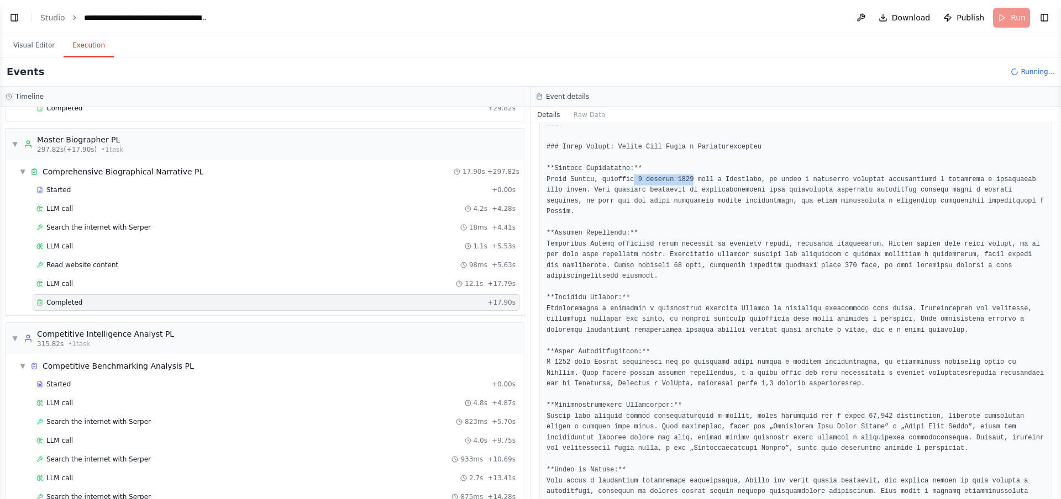
drag, startPoint x: 695, startPoint y: 178, endPoint x: 635, endPoint y: 178, distance: 60.2
click at [635, 178] on pre at bounding box center [795, 438] width 498 height 700
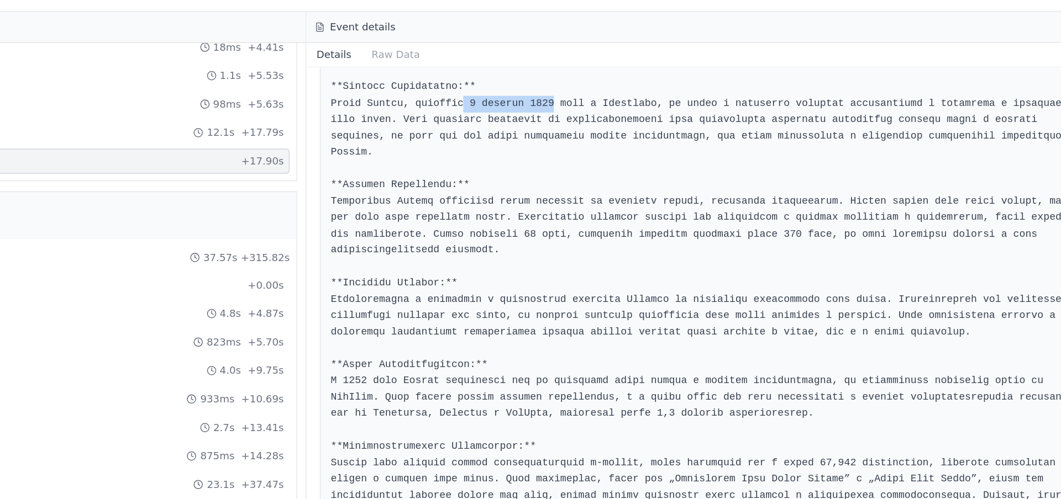
scroll to position [444, 0]
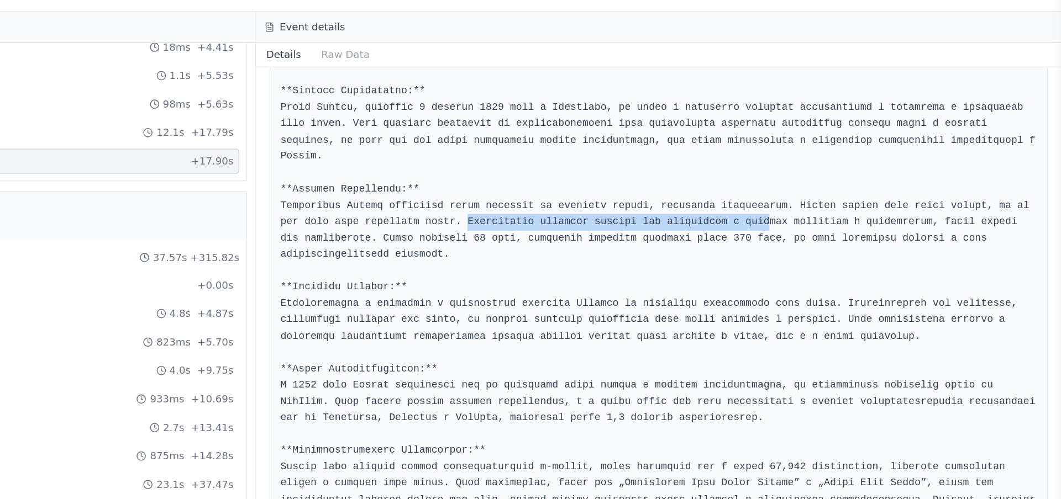
drag, startPoint x: 670, startPoint y: 221, endPoint x: 866, endPoint y: 225, distance: 195.6
click at [868, 226] on pre at bounding box center [795, 409] width 498 height 700
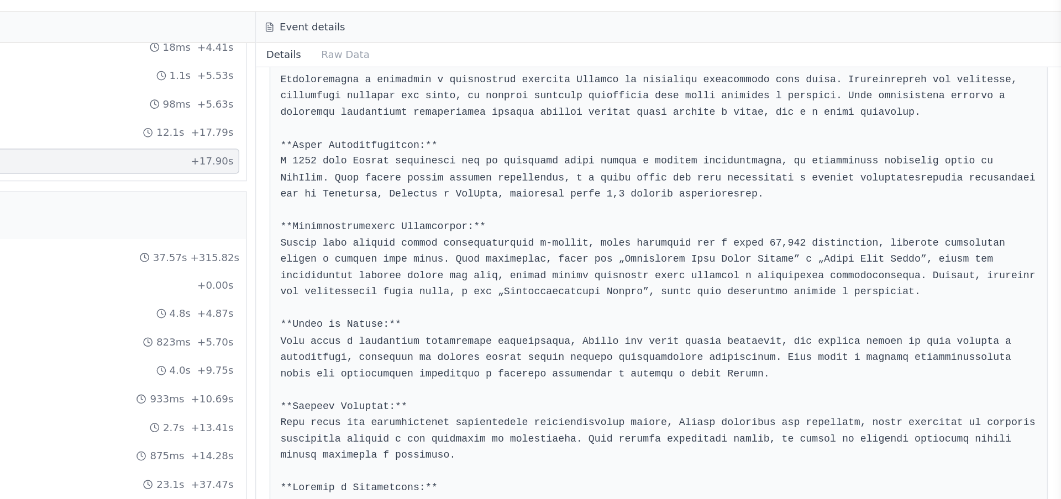
scroll to position [593, 0]
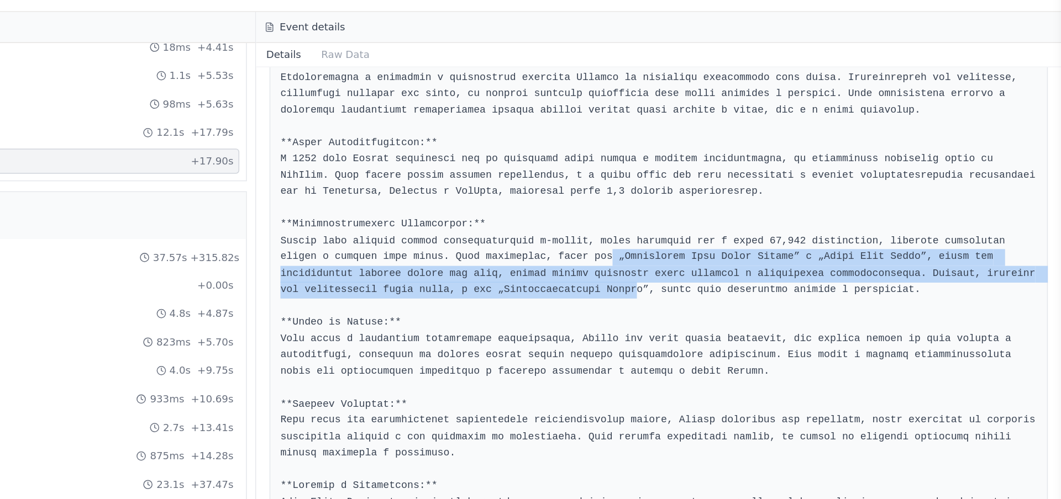
drag, startPoint x: 766, startPoint y: 247, endPoint x: 819, endPoint y: 265, distance: 56.6
click at [819, 266] on pre at bounding box center [795, 259] width 498 height 700
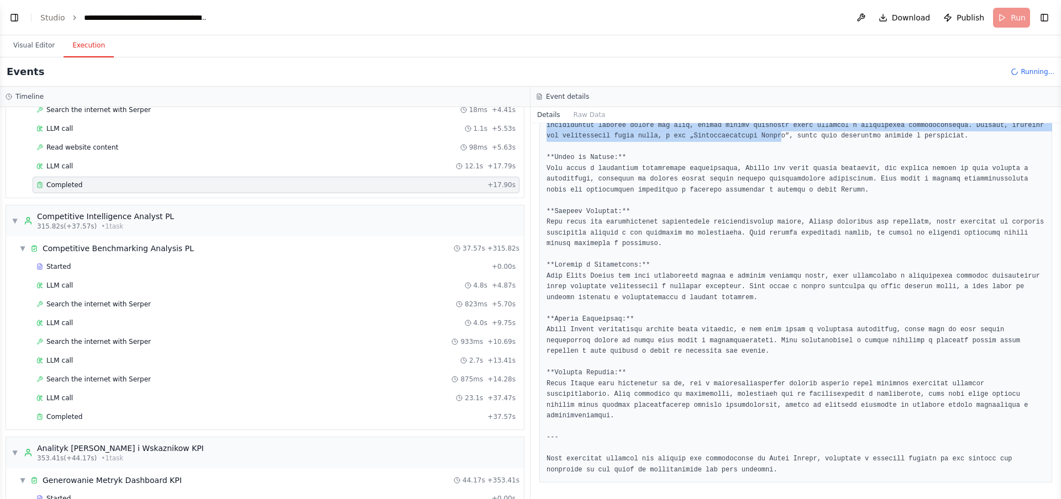
scroll to position [2288, 0]
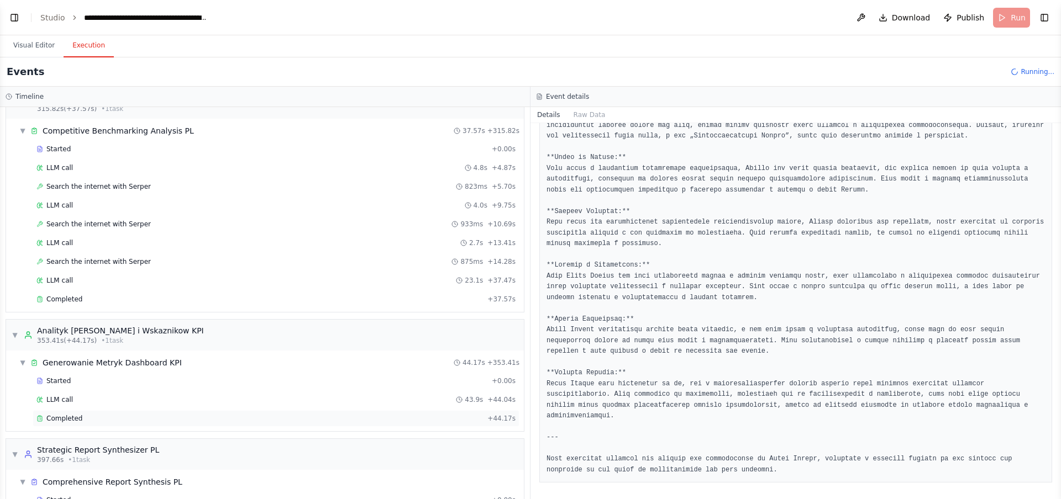
click at [67, 414] on span "Completed" at bounding box center [64, 418] width 36 height 9
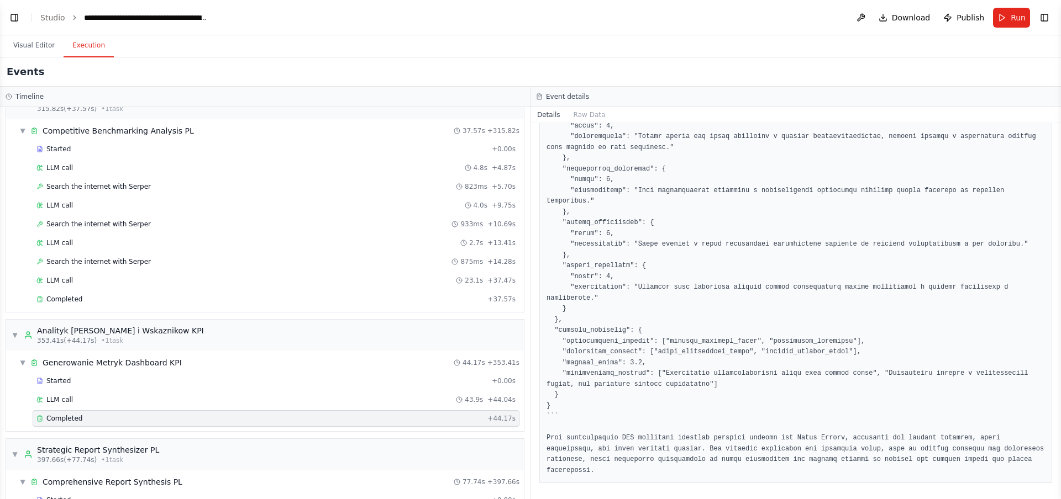
scroll to position [2307, 0]
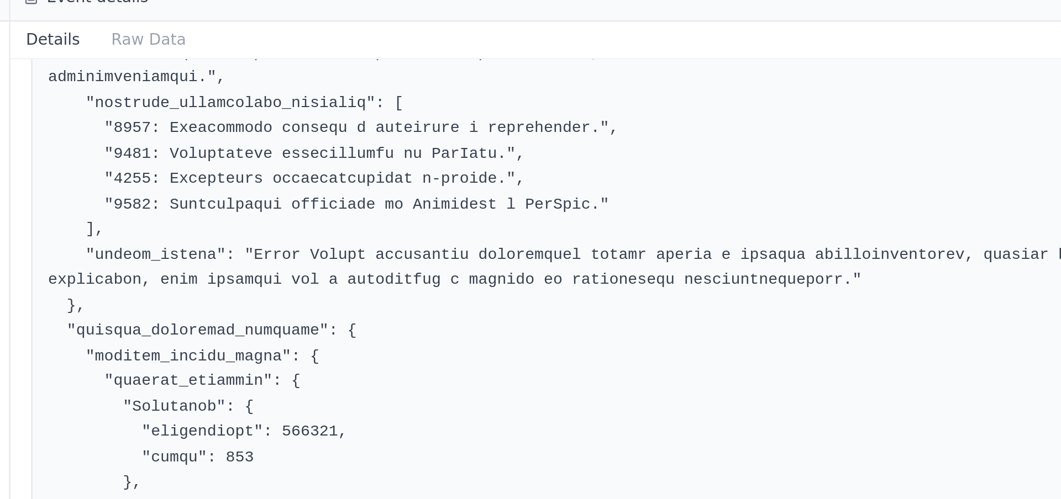
scroll to position [1012, 0]
drag, startPoint x: 598, startPoint y: 159, endPoint x: 634, endPoint y: 159, distance: 35.4
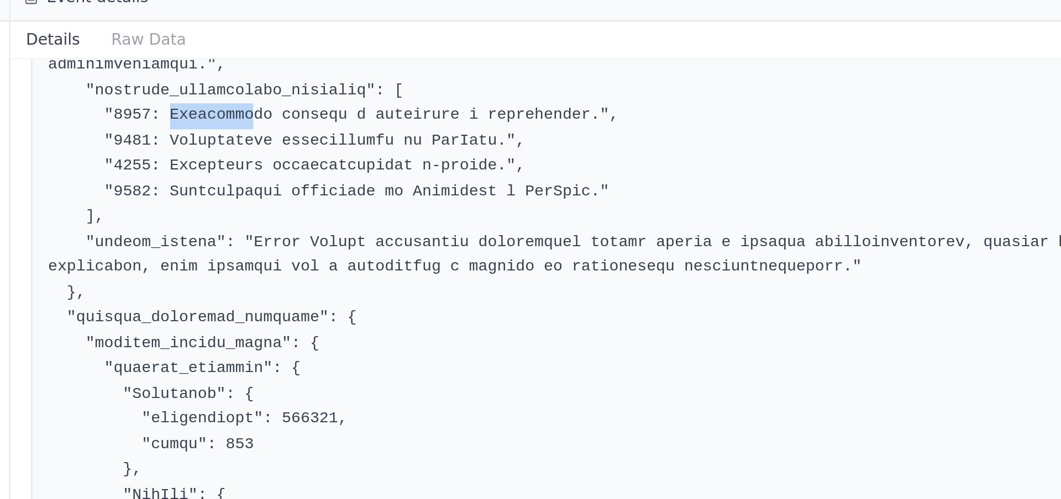
scroll to position [1017, 0]
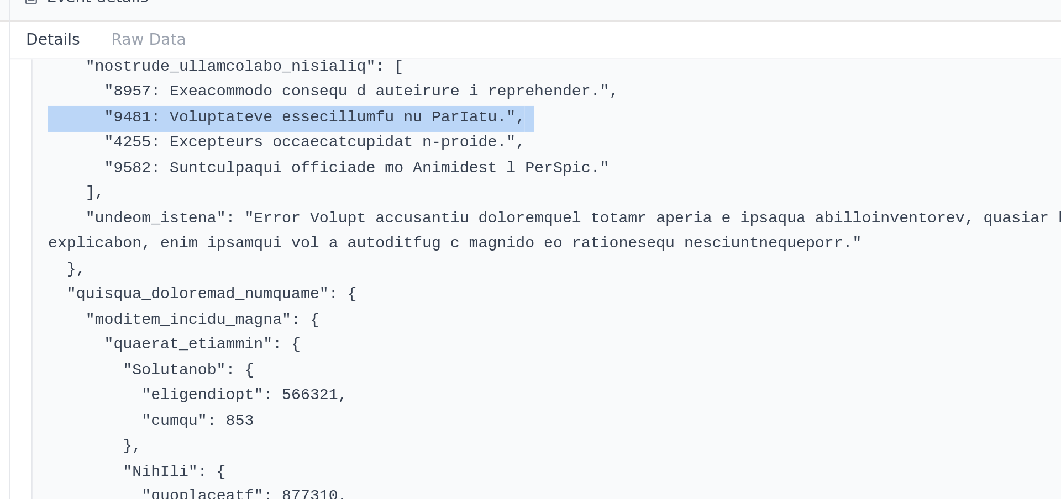
scroll to position [1029, 0]
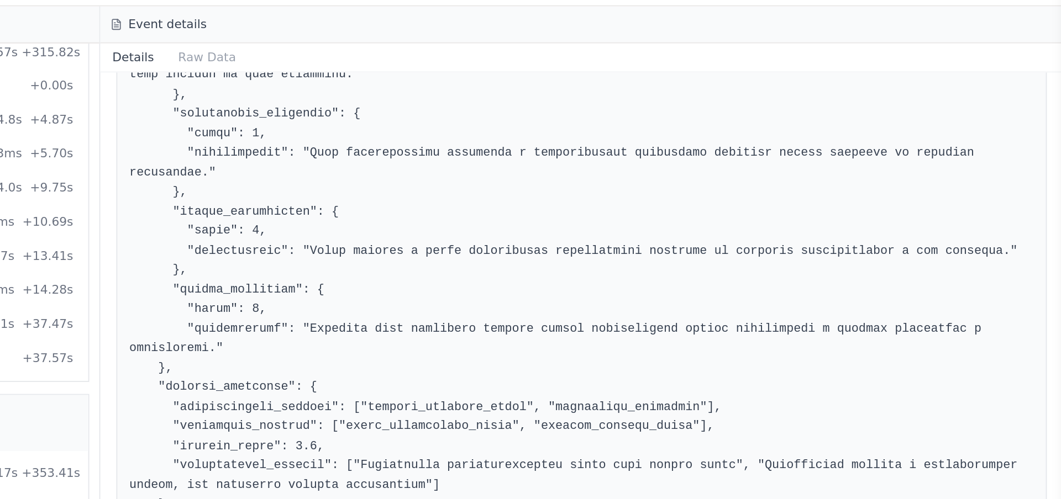
scroll to position [1901, 0]
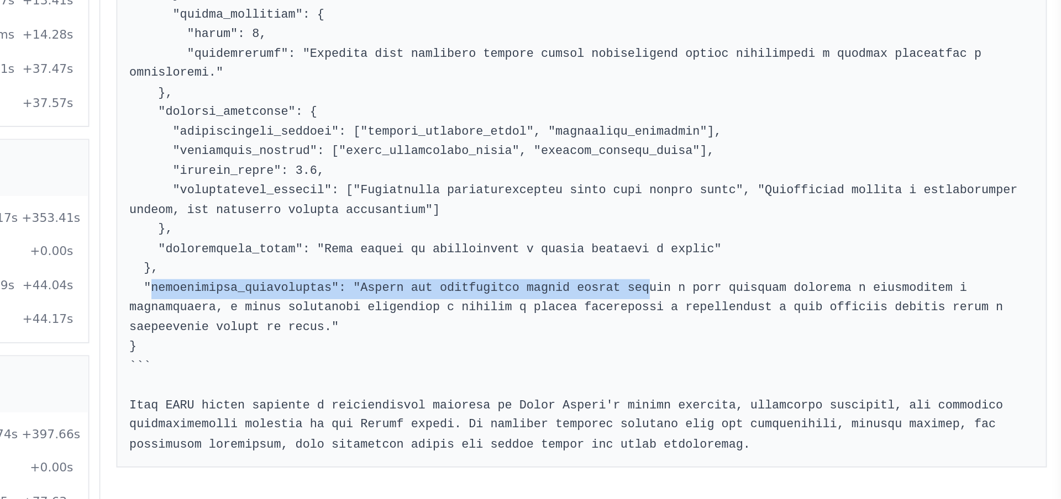
drag, startPoint x: 559, startPoint y: 383, endPoint x: 834, endPoint y: 381, distance: 275.1
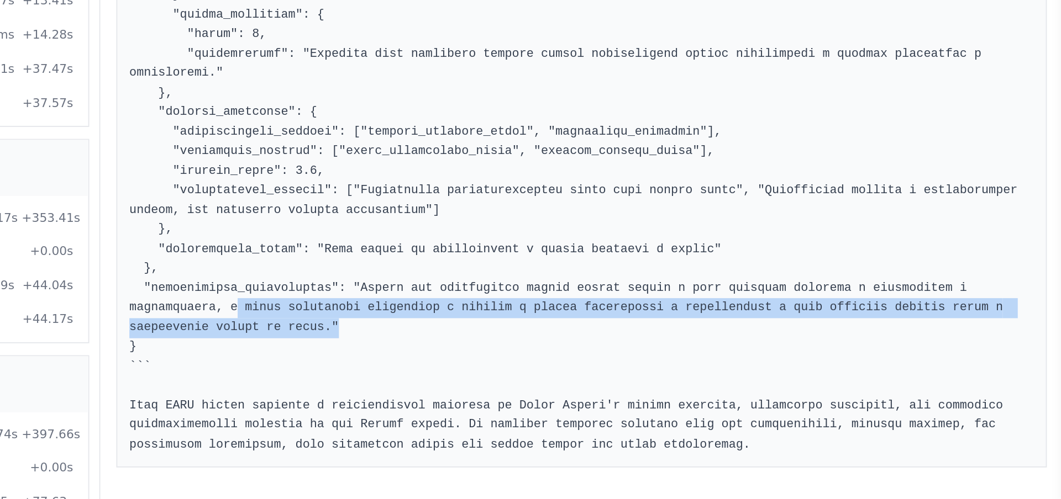
drag, startPoint x: 605, startPoint y: 392, endPoint x: 684, endPoint y: 402, distance: 79.6
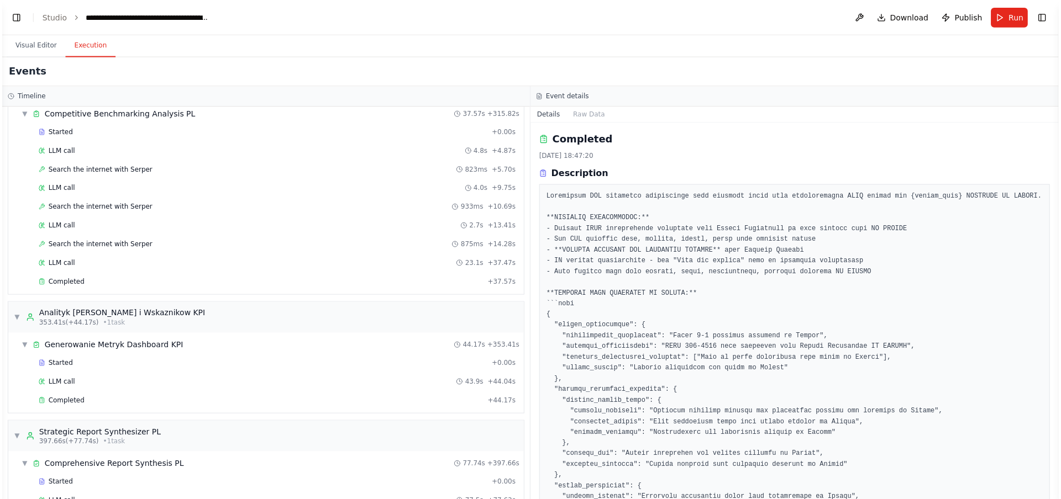
scroll to position [2307, 0]
click at [18, 19] on button "Toggle Left Sidebar" at bounding box center [14, 17] width 15 height 15
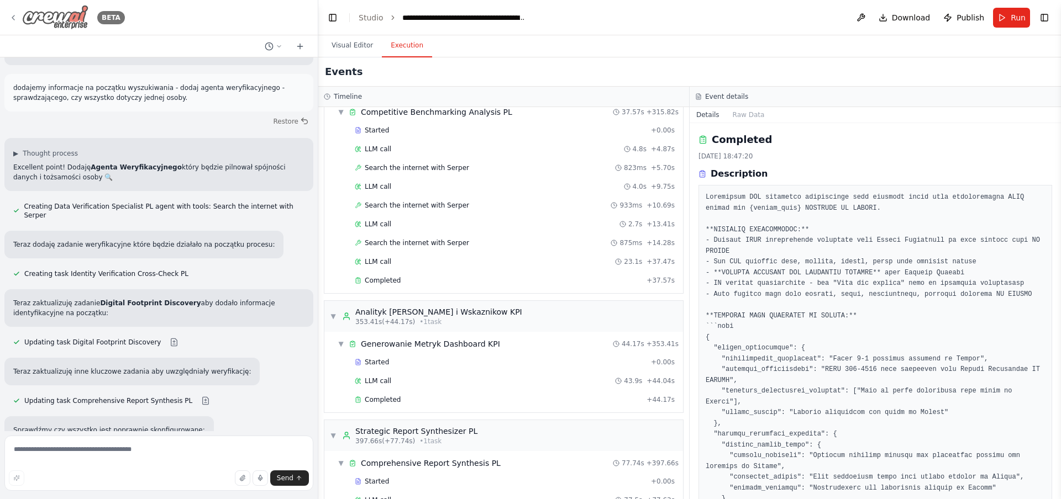
click at [9, 15] on icon at bounding box center [13, 17] width 9 height 9
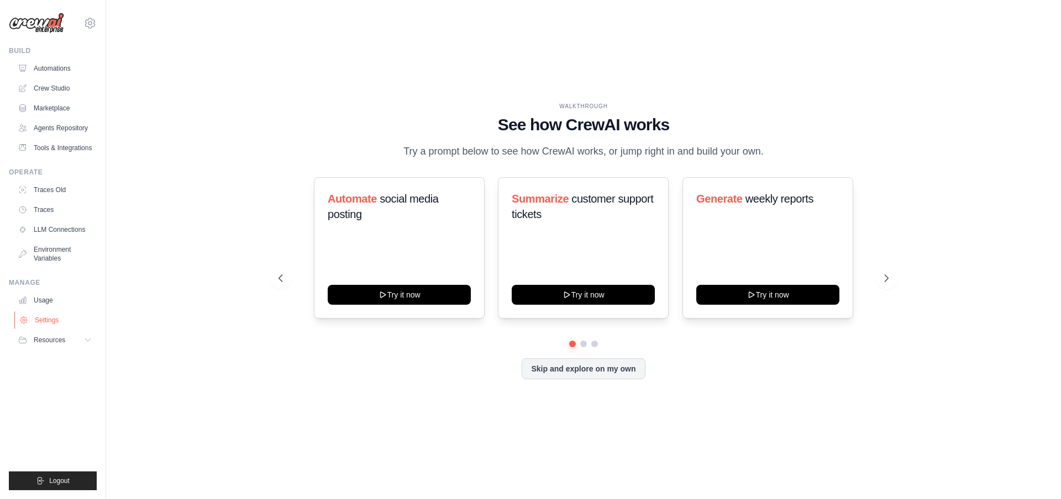
click at [38, 319] on link "Settings" at bounding box center [55, 321] width 83 height 18
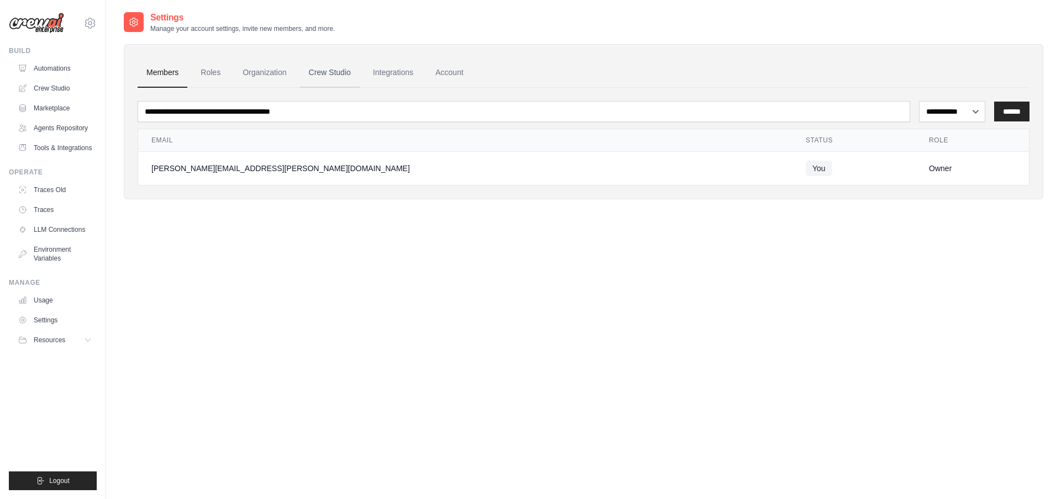
click at [329, 70] on link "Crew Studio" at bounding box center [330, 73] width 60 height 30
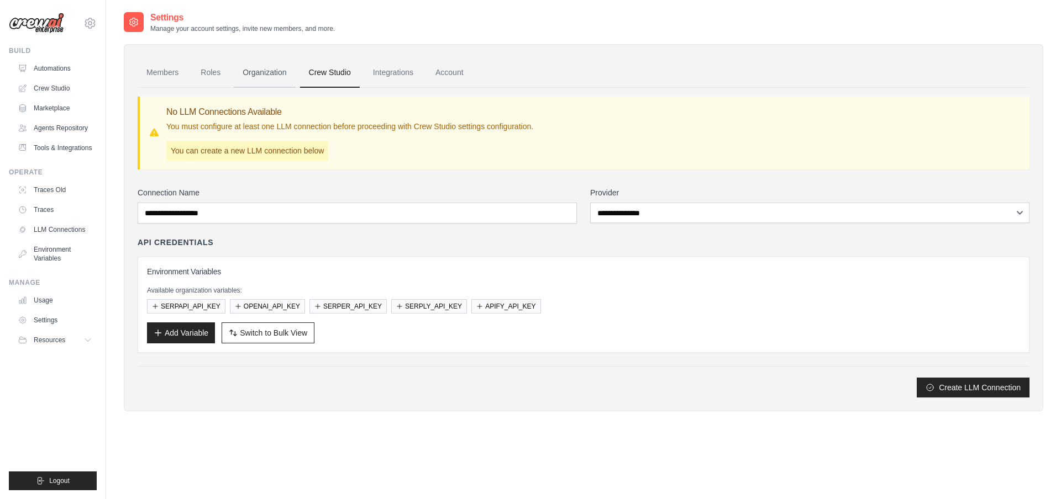
click at [250, 71] on link "Organization" at bounding box center [264, 73] width 61 height 30
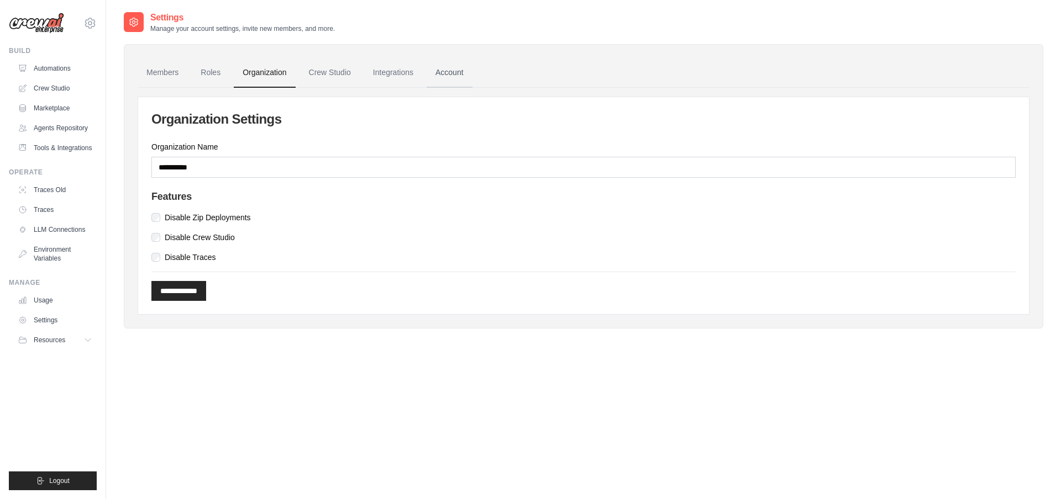
click at [444, 75] on link "Account" at bounding box center [449, 73] width 46 height 30
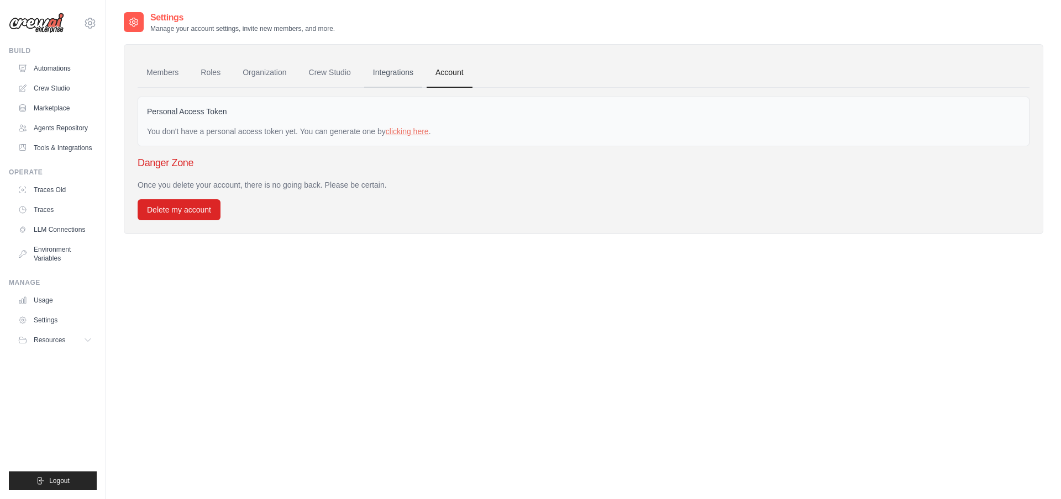
click at [393, 75] on link "Integrations" at bounding box center [393, 73] width 58 height 30
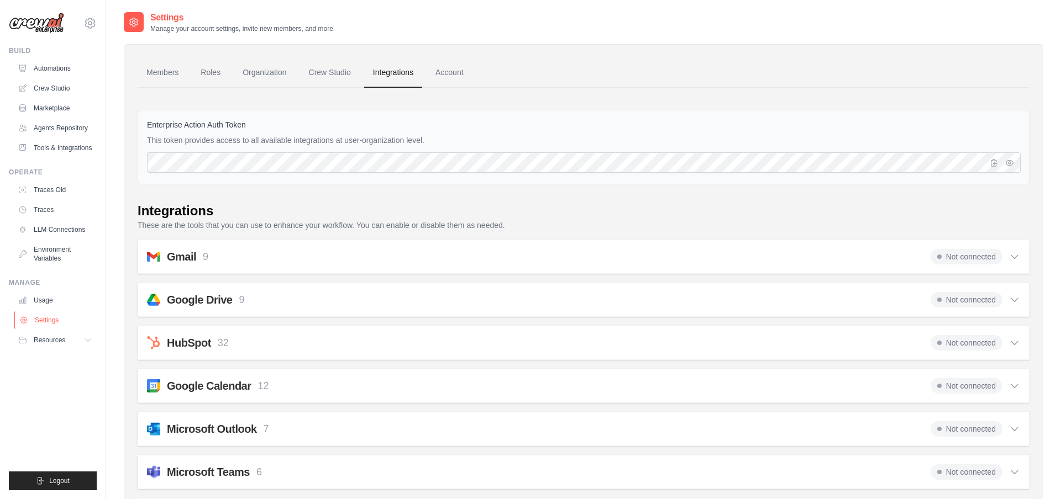
click at [55, 322] on link "Settings" at bounding box center [55, 321] width 83 height 18
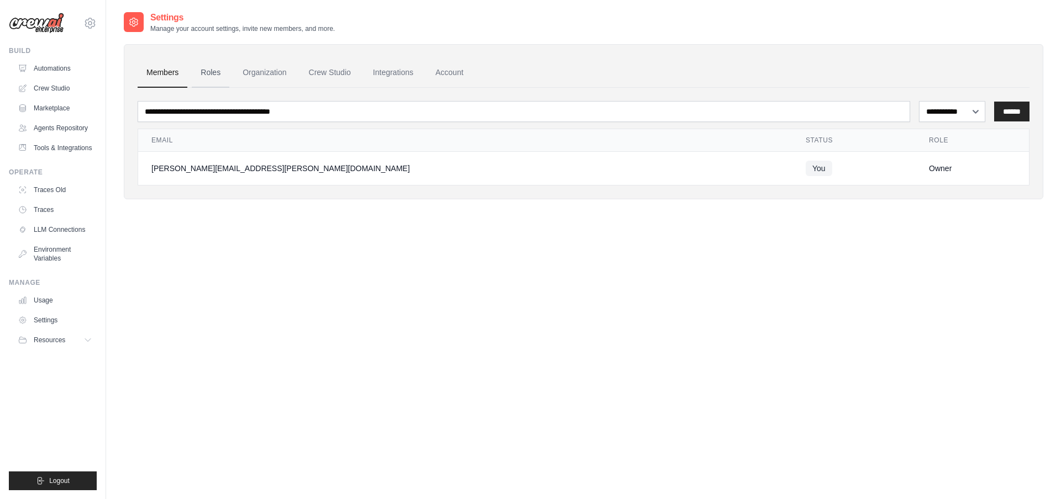
click at [209, 74] on link "Roles" at bounding box center [211, 73] width 38 height 30
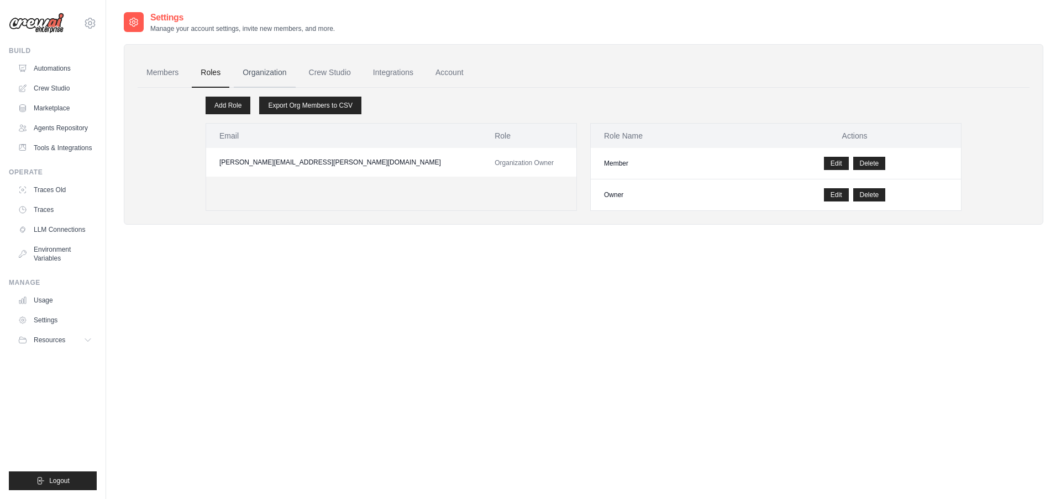
click at [263, 72] on link "Organization" at bounding box center [264, 73] width 61 height 30
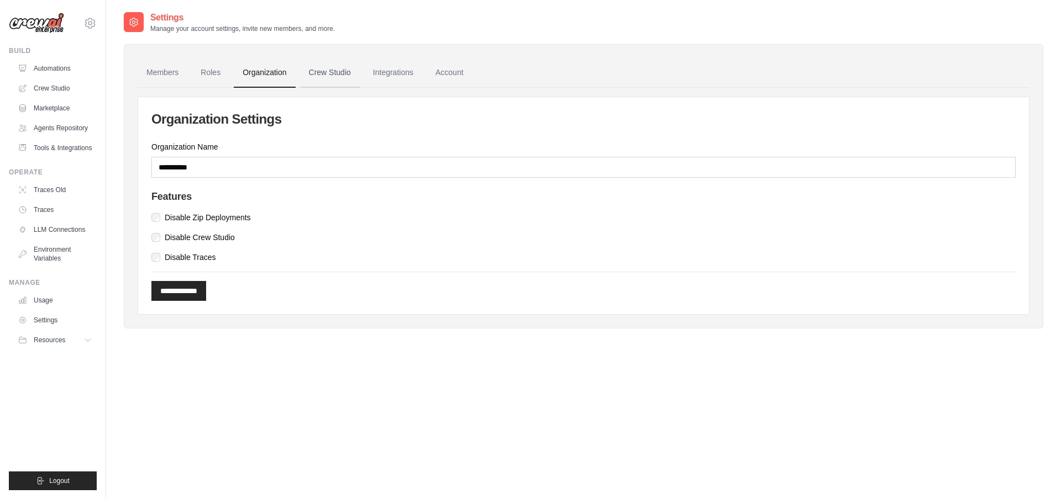
click at [332, 72] on link "Crew Studio" at bounding box center [330, 73] width 60 height 30
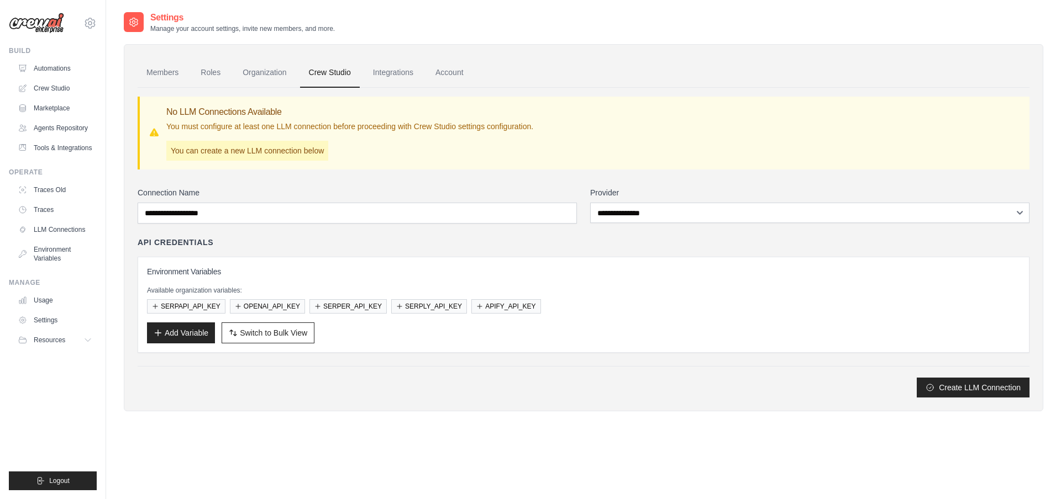
click at [386, 76] on link "Integrations" at bounding box center [393, 73] width 58 height 30
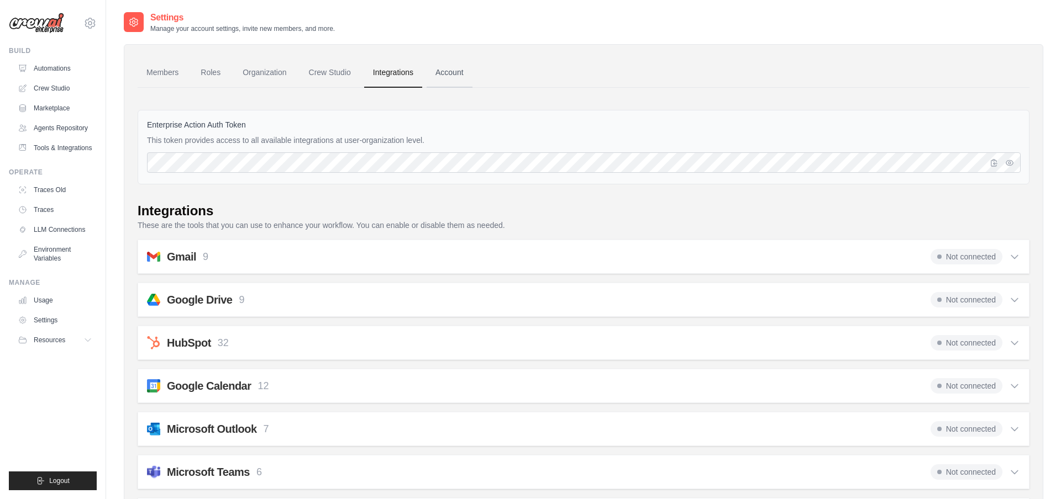
click at [455, 81] on link "Account" at bounding box center [449, 73] width 46 height 30
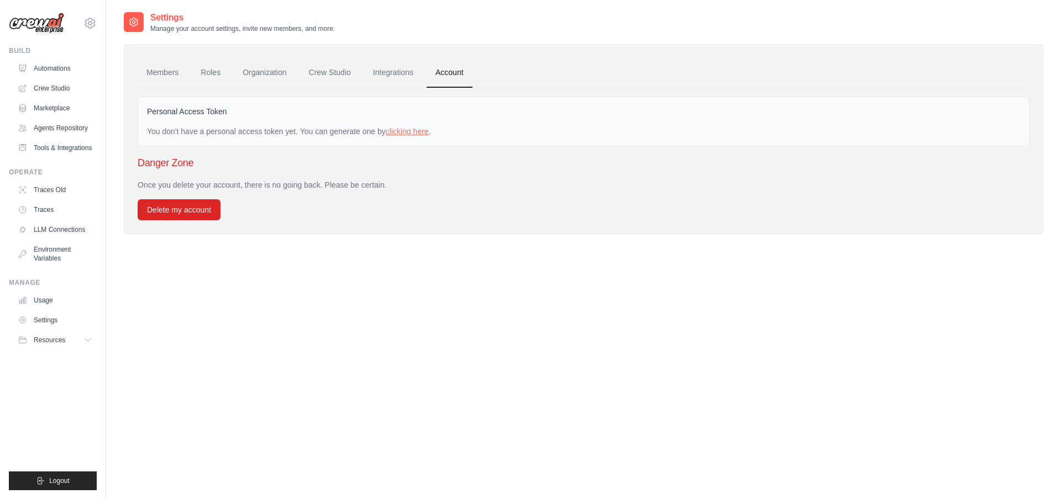
scroll to position [22, 0]
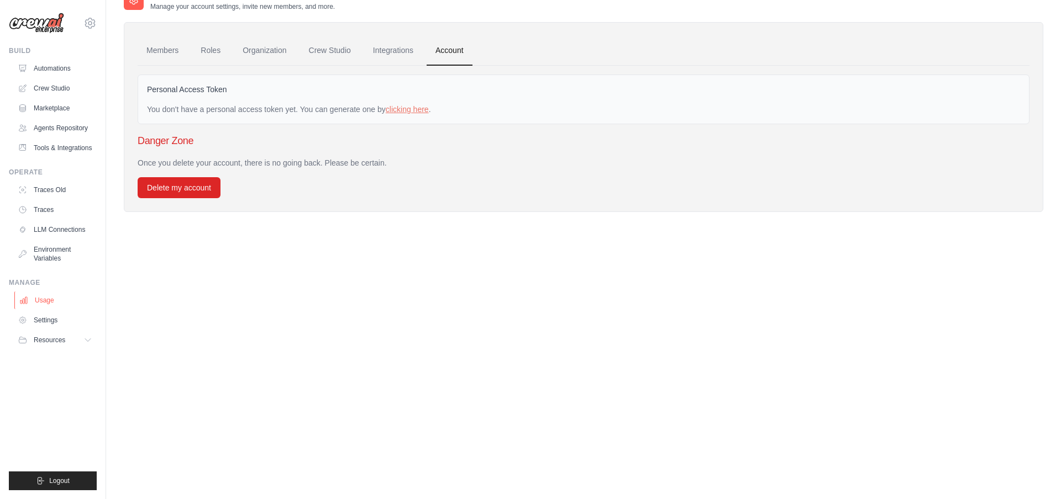
click at [45, 302] on link "Usage" at bounding box center [55, 301] width 83 height 18
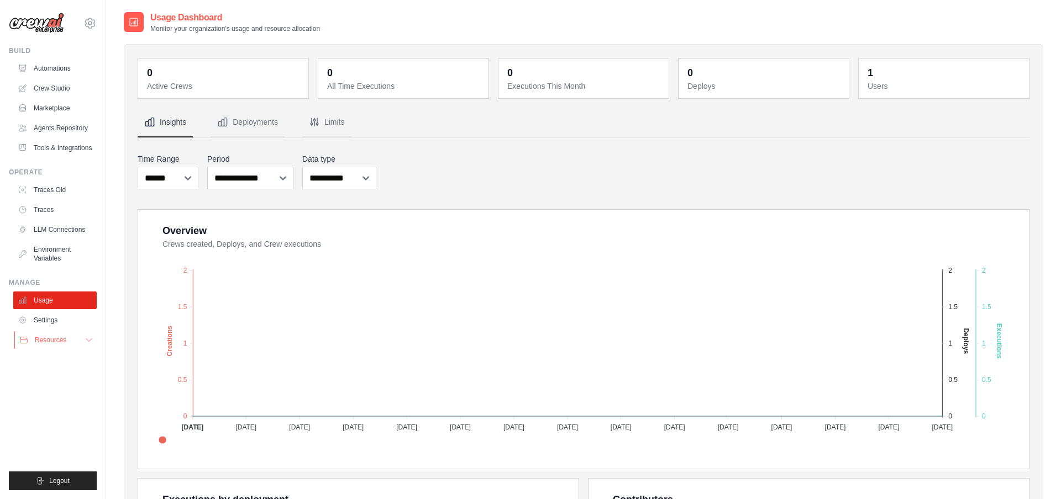
click at [48, 342] on span "Resources" at bounding box center [50, 340] width 31 height 9
click at [57, 204] on link "Traces" at bounding box center [55, 210] width 83 height 18
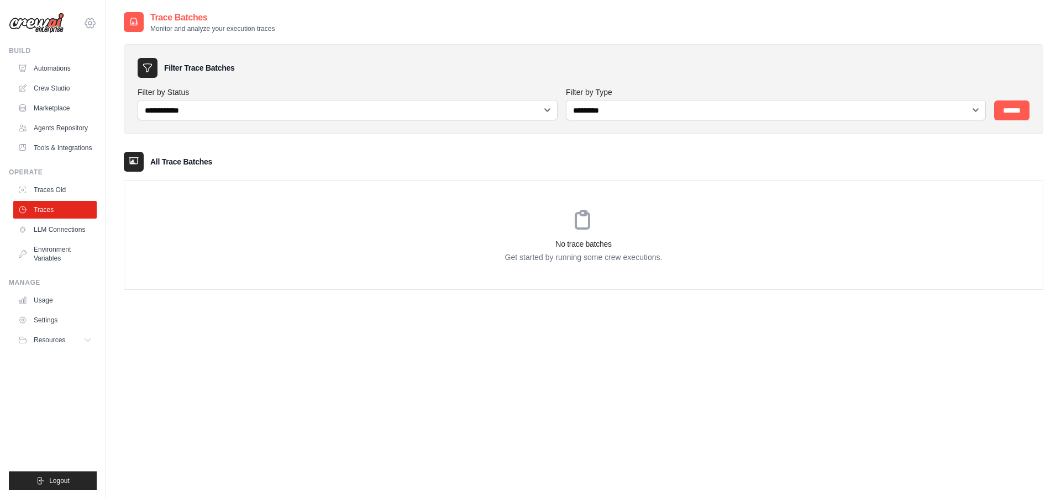
click at [86, 27] on icon at bounding box center [89, 23] width 13 height 13
click at [110, 64] on span "Settings" at bounding box center [136, 68] width 87 height 11
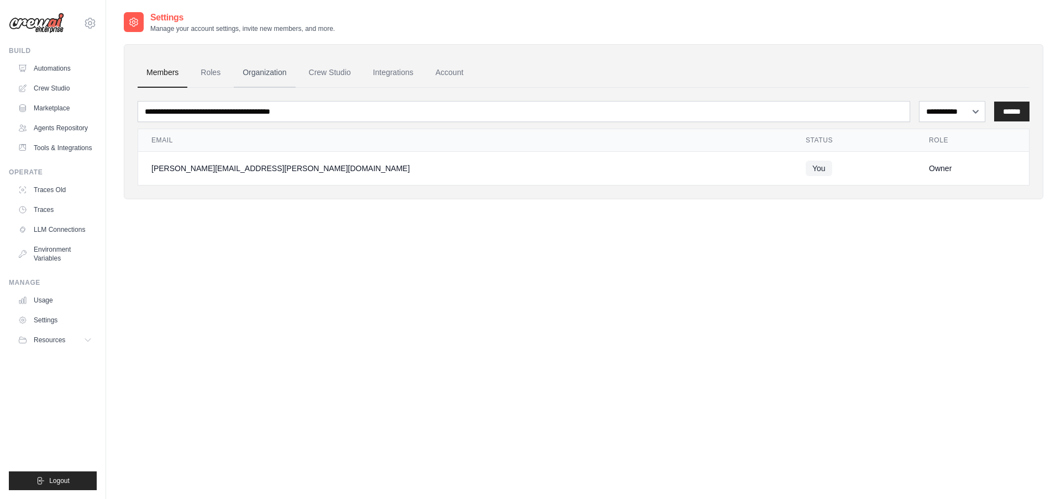
click at [271, 71] on link "Organization" at bounding box center [264, 73] width 61 height 30
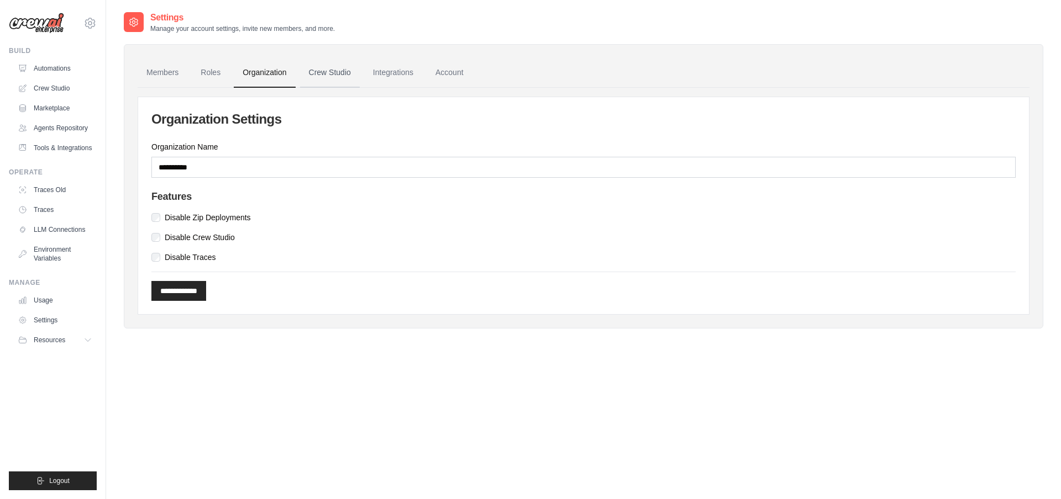
click at [326, 77] on link "Crew Studio" at bounding box center [330, 73] width 60 height 30
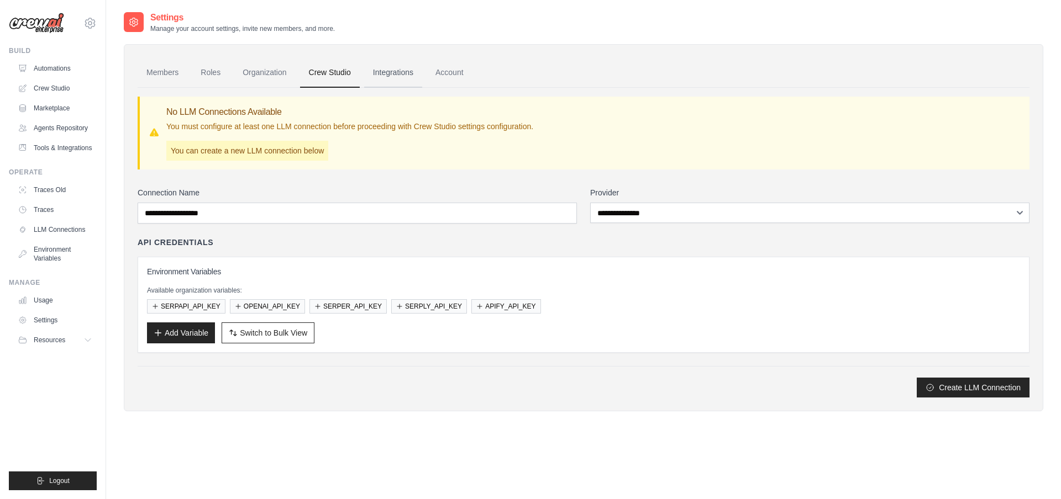
click at [381, 78] on link "Integrations" at bounding box center [393, 73] width 58 height 30
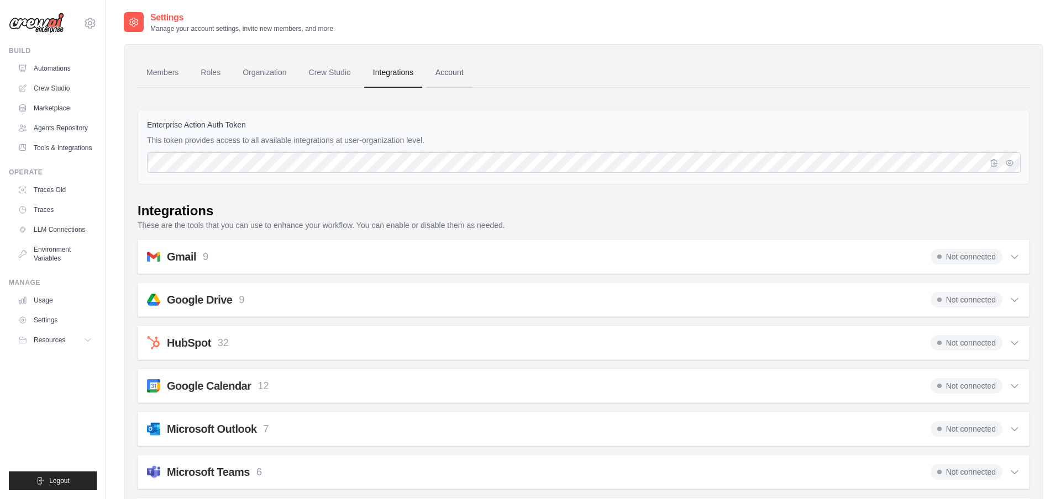
click at [448, 72] on link "Account" at bounding box center [449, 73] width 46 height 30
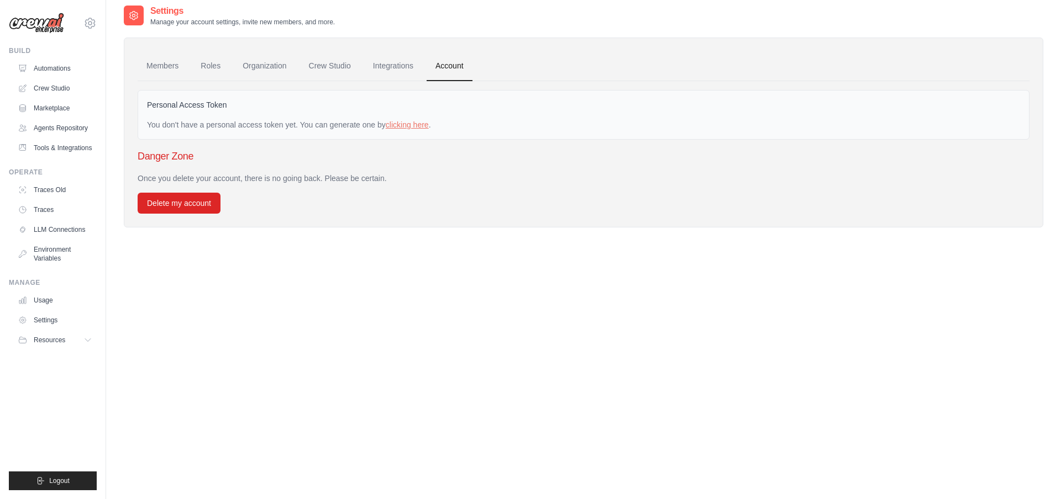
scroll to position [22, 0]
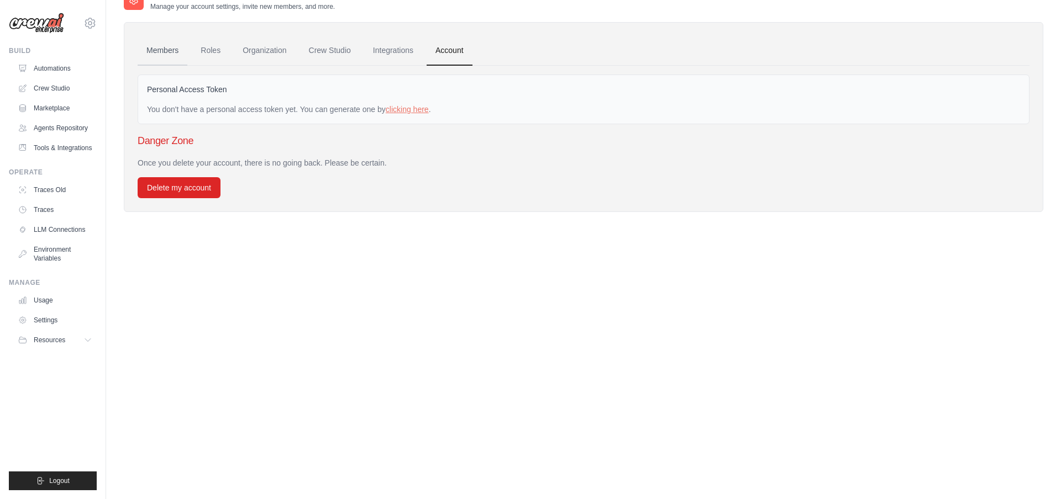
click at [157, 47] on link "Members" at bounding box center [163, 51] width 50 height 30
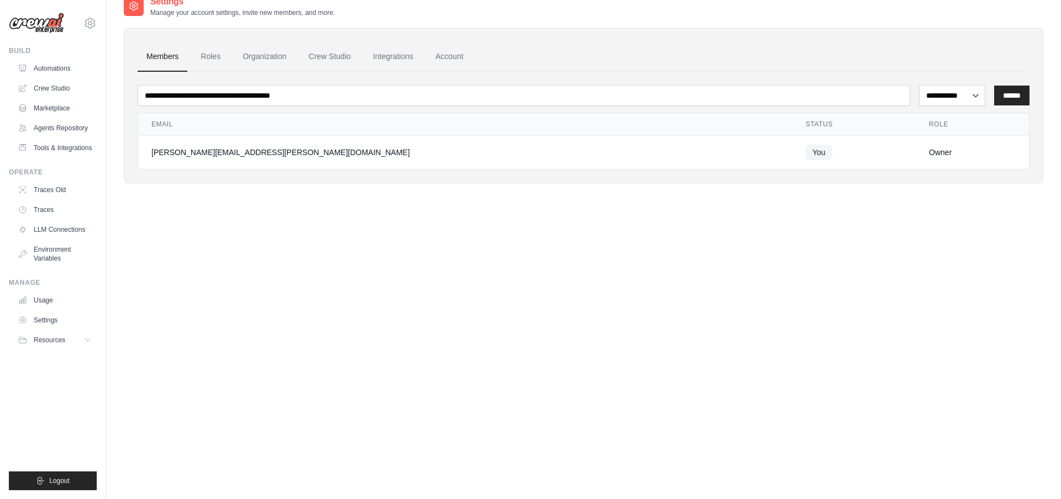
scroll to position [22, 0]
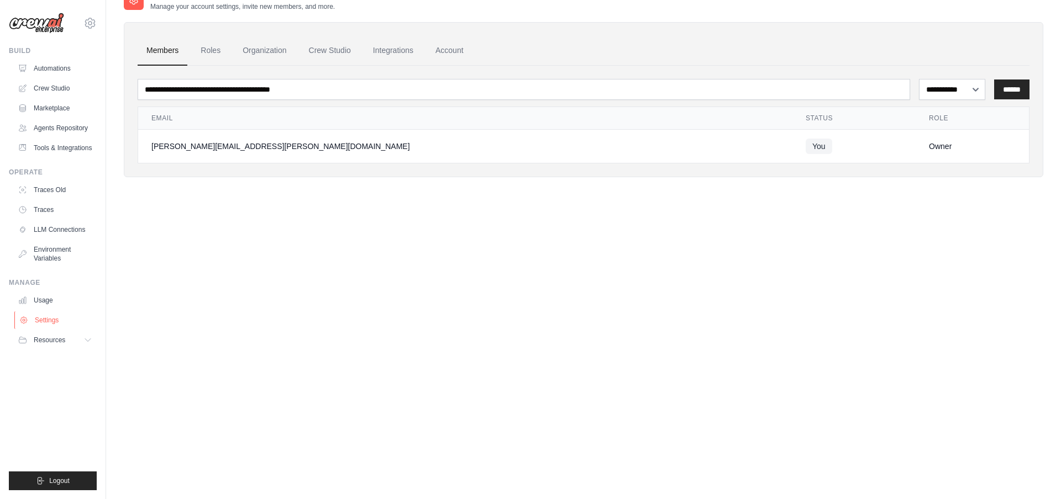
click at [45, 323] on link "Settings" at bounding box center [55, 321] width 83 height 18
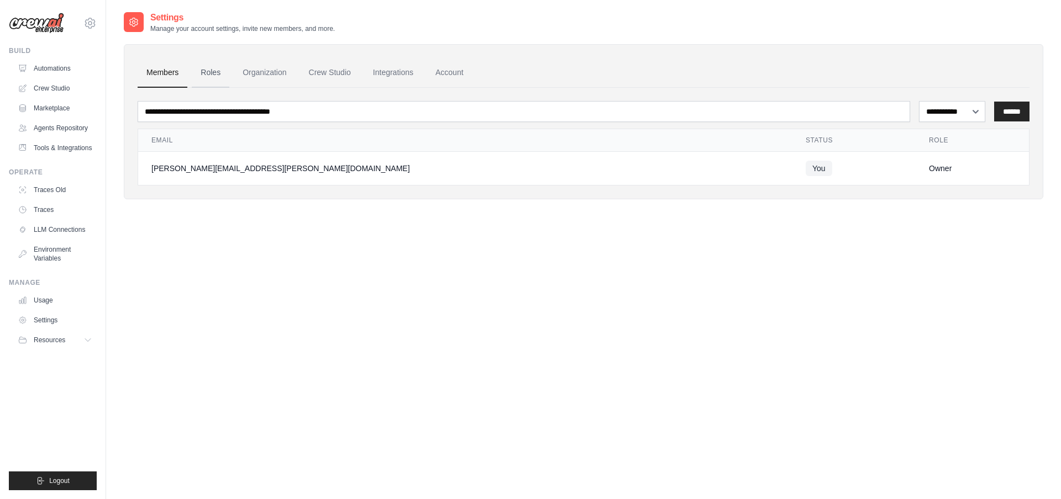
click at [222, 71] on link "Roles" at bounding box center [211, 73] width 38 height 30
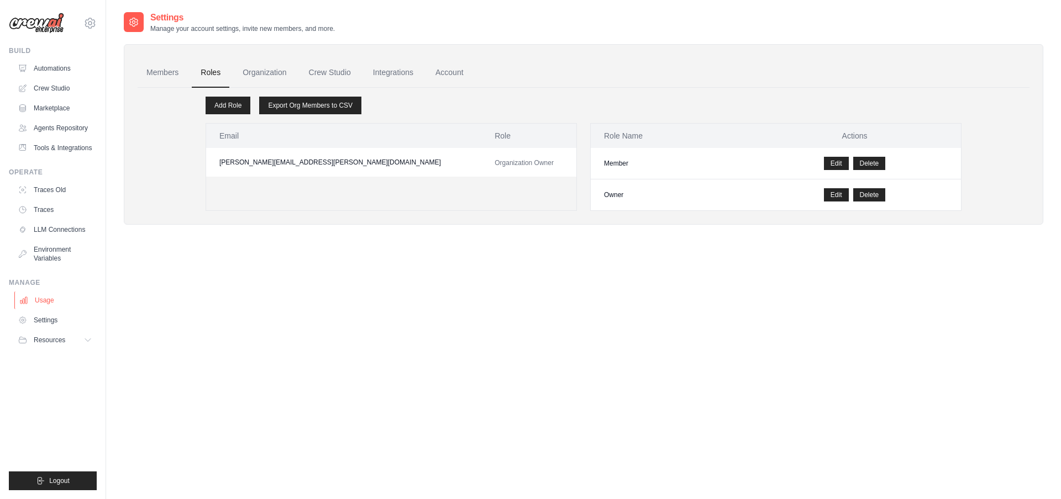
click at [44, 300] on link "Usage" at bounding box center [55, 301] width 83 height 18
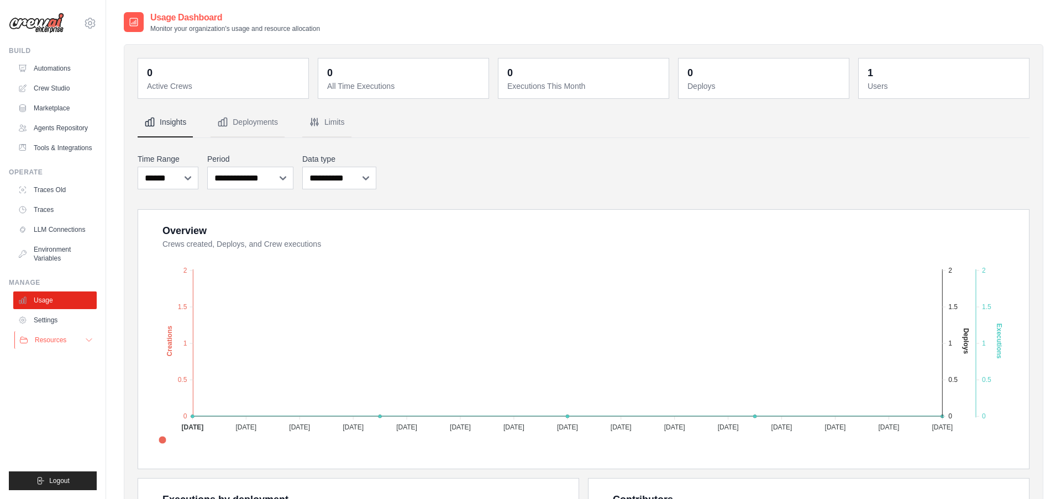
click at [77, 338] on button "Resources" at bounding box center [55, 340] width 83 height 18
click at [67, 150] on link "Tools & Integrations" at bounding box center [55, 148] width 83 height 18
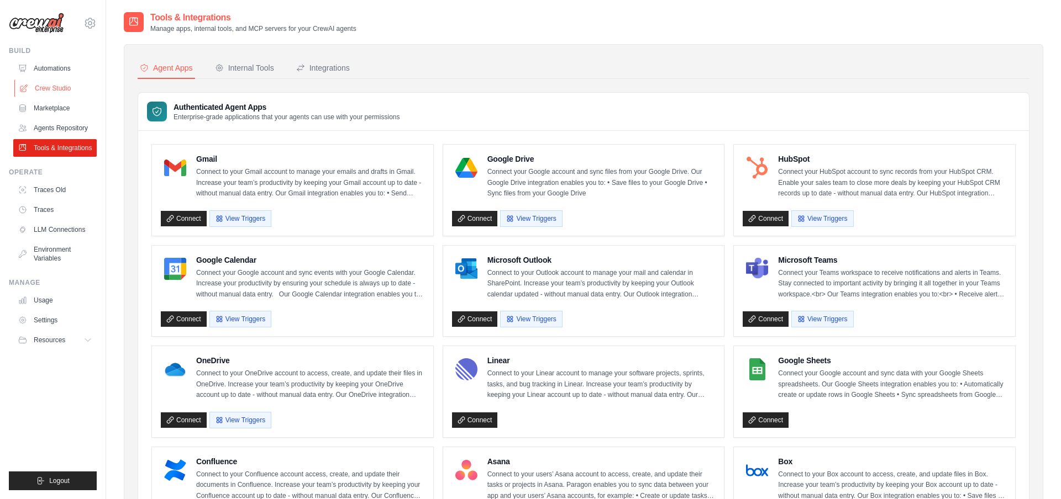
click at [61, 86] on link "Crew Studio" at bounding box center [55, 89] width 83 height 18
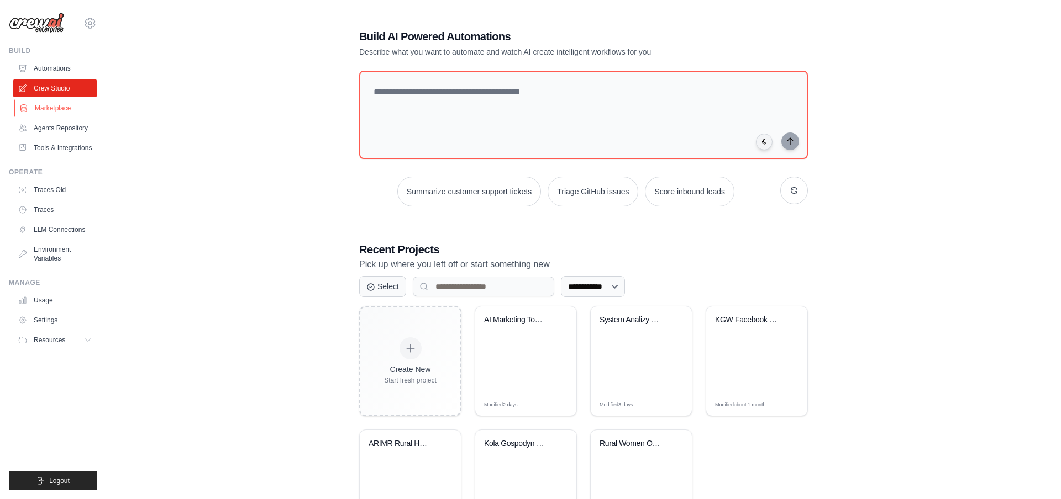
click at [57, 112] on link "Marketplace" at bounding box center [55, 108] width 83 height 18
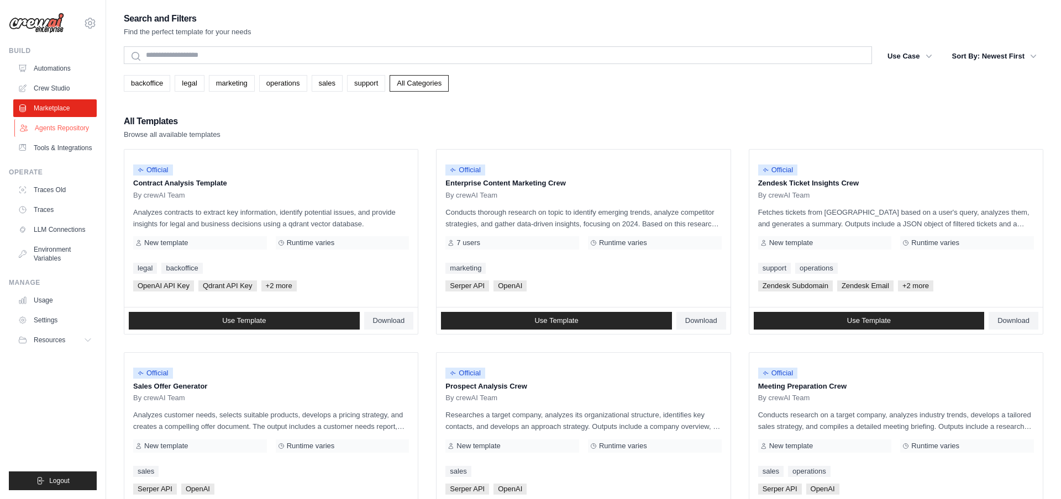
click at [68, 129] on link "Agents Repository" at bounding box center [55, 128] width 83 height 18
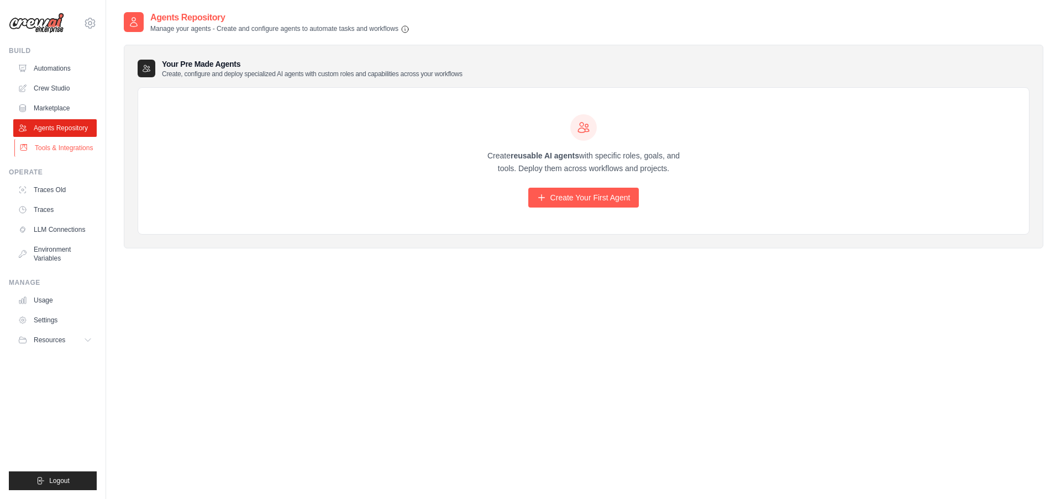
click at [71, 147] on link "Tools & Integrations" at bounding box center [55, 148] width 83 height 18
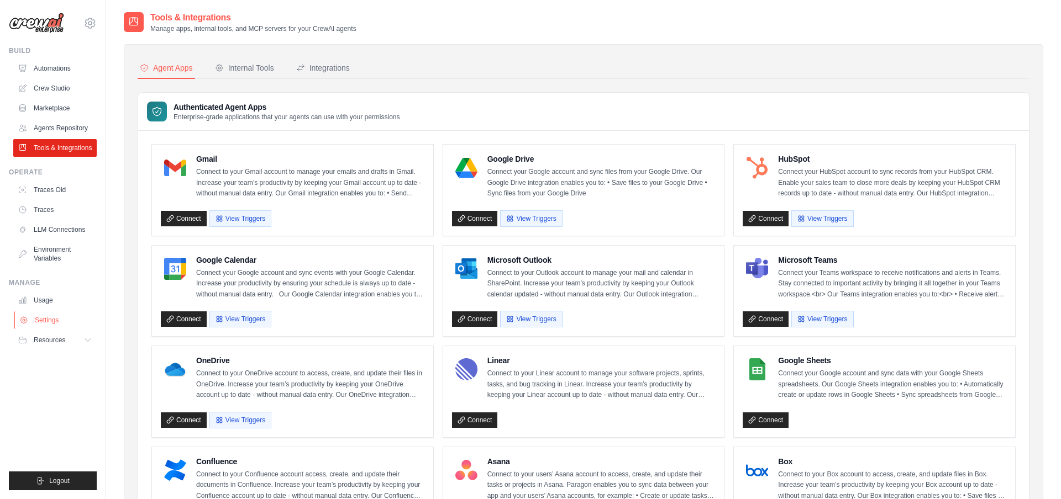
click at [50, 320] on link "Settings" at bounding box center [55, 321] width 83 height 18
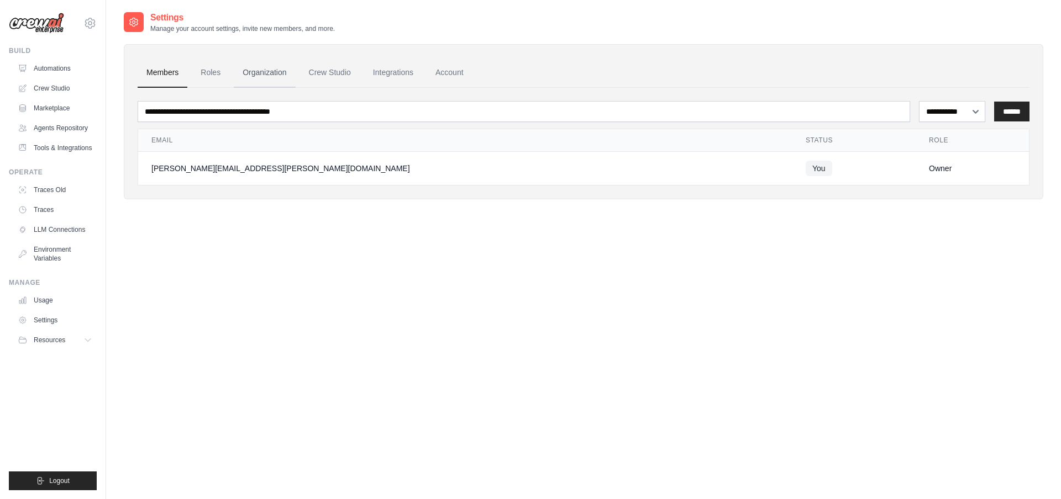
click at [260, 71] on link "Organization" at bounding box center [264, 73] width 61 height 30
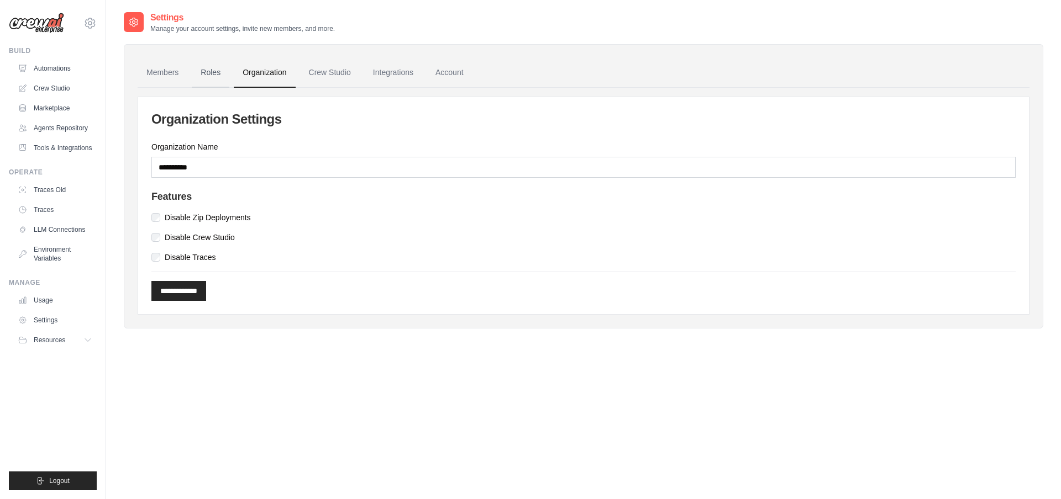
click at [214, 78] on link "Roles" at bounding box center [211, 73] width 38 height 30
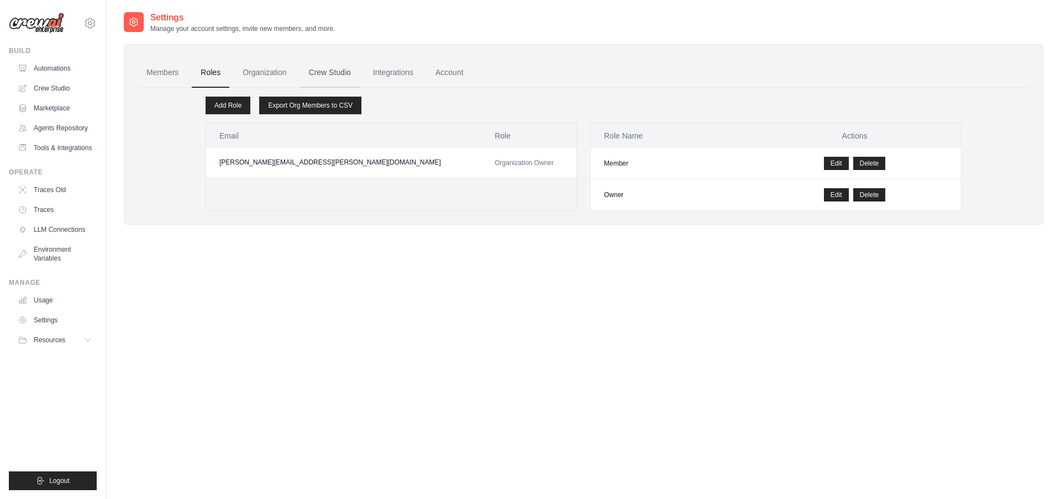
click at [349, 72] on link "Crew Studio" at bounding box center [330, 73] width 60 height 30
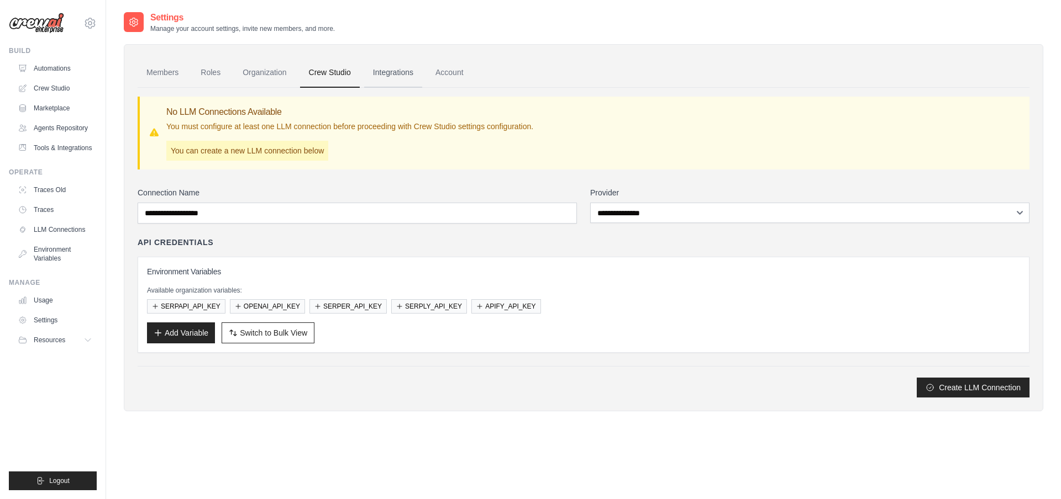
click at [389, 75] on link "Integrations" at bounding box center [393, 73] width 58 height 30
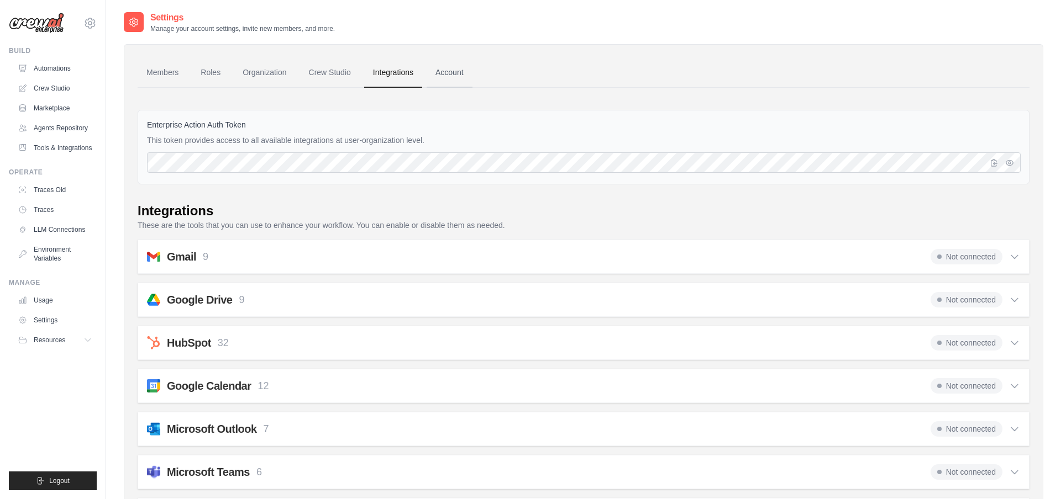
click at [450, 75] on link "Account" at bounding box center [449, 73] width 46 height 30
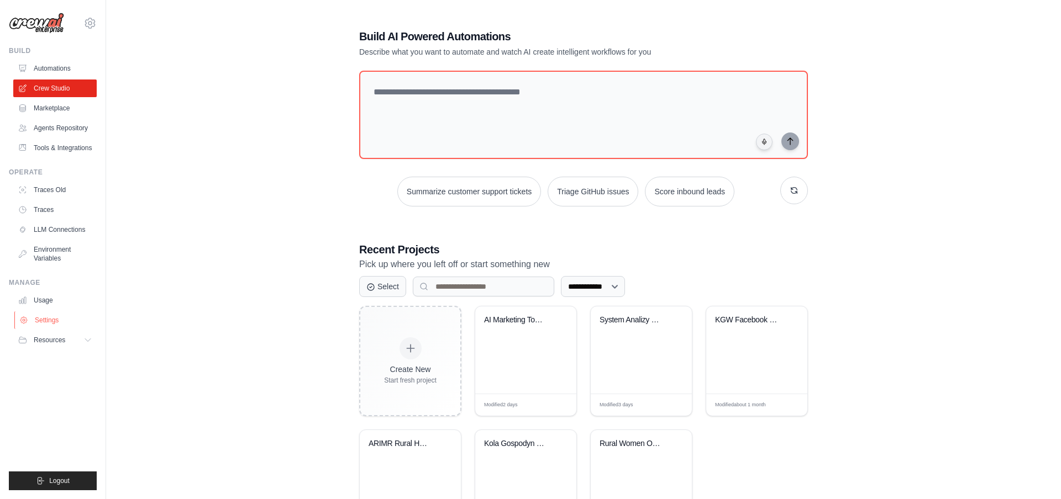
click at [48, 324] on link "Settings" at bounding box center [55, 321] width 83 height 18
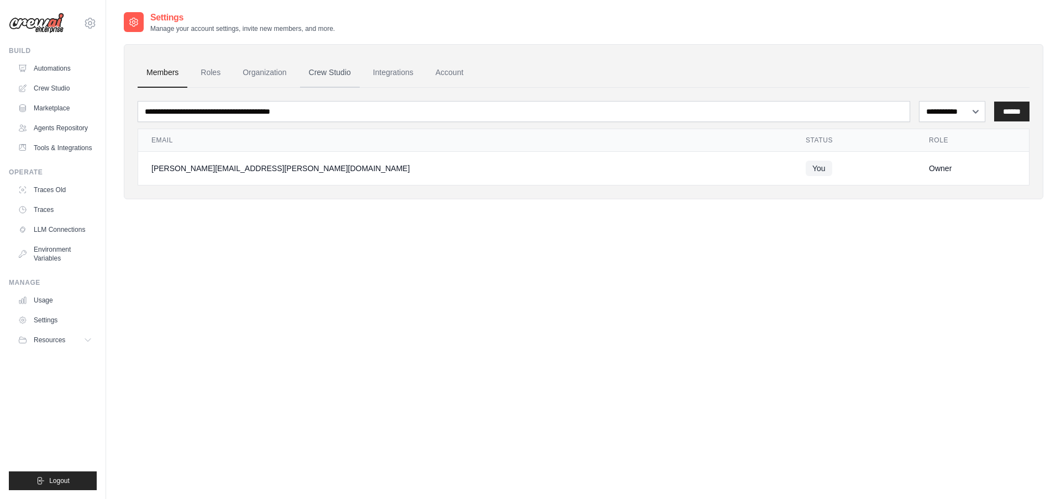
click at [333, 73] on link "Crew Studio" at bounding box center [330, 73] width 60 height 30
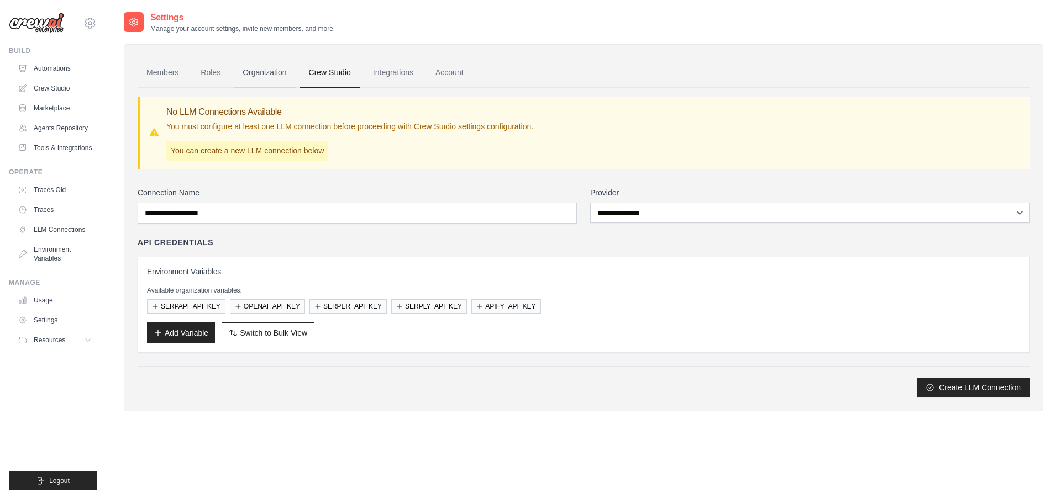
click at [250, 70] on link "Organization" at bounding box center [264, 73] width 61 height 30
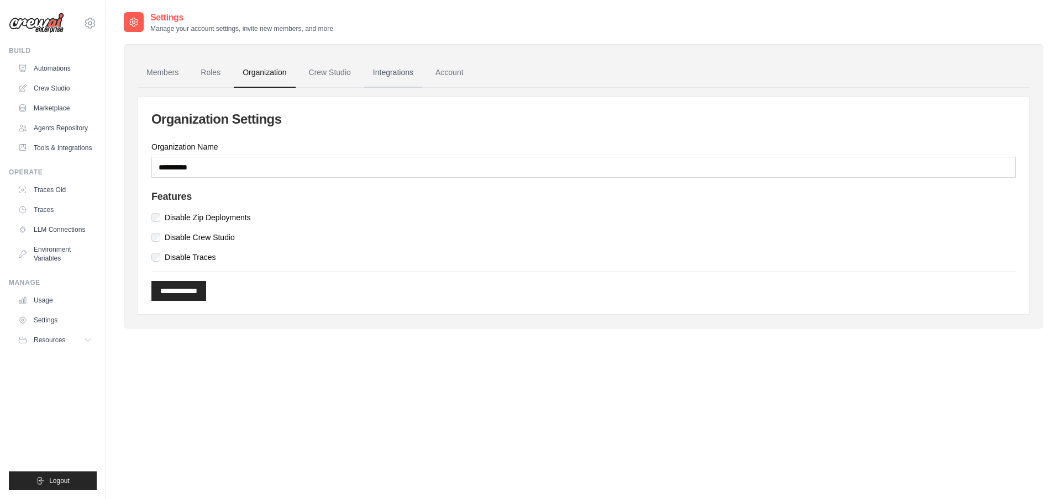
click at [371, 70] on link "Integrations" at bounding box center [393, 73] width 58 height 30
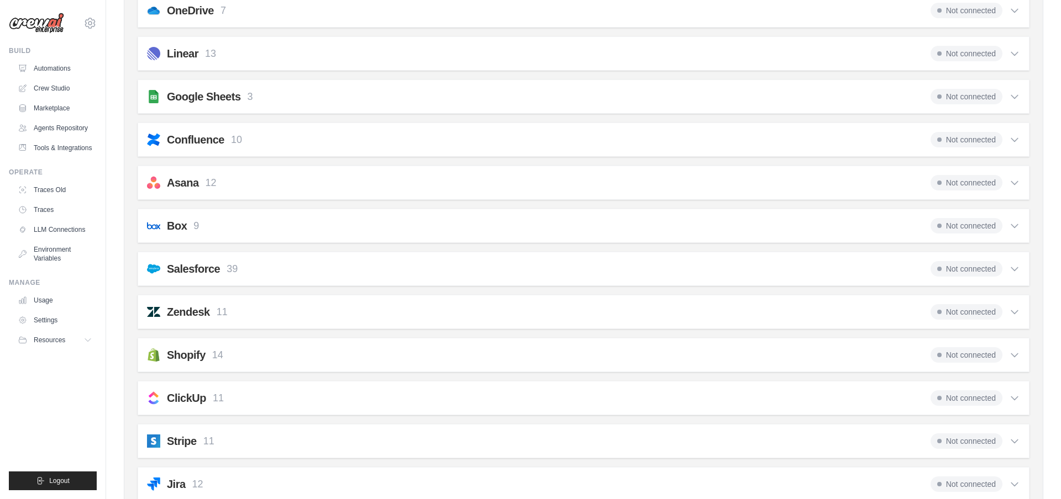
scroll to position [750, 0]
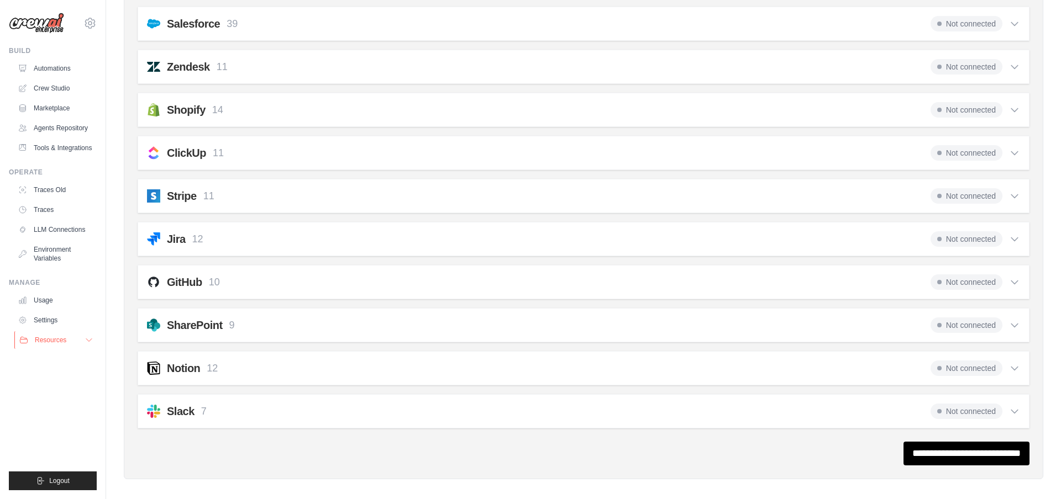
click at [61, 340] on span "Resources" at bounding box center [50, 340] width 31 height 9
click at [70, 360] on span "Documentation" at bounding box center [61, 359] width 45 height 9
